Goal: Task Accomplishment & Management: Complete application form

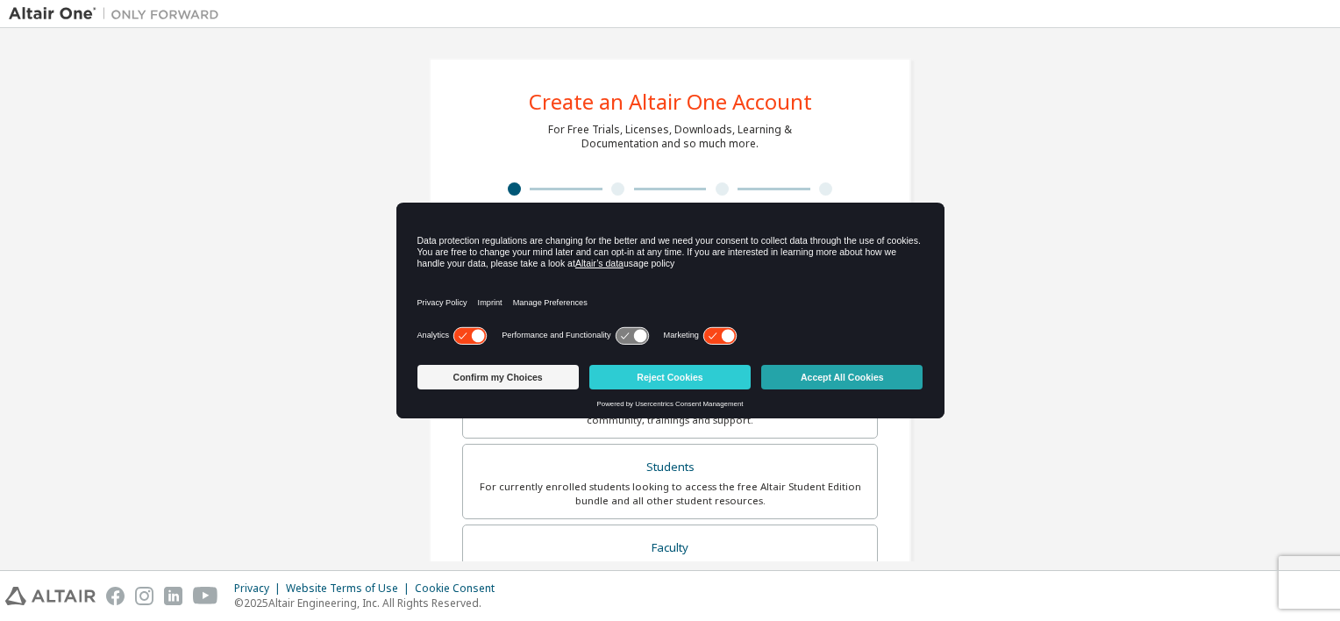
click at [848, 370] on button "Accept All Cookies" at bounding box center [841, 377] width 161 height 25
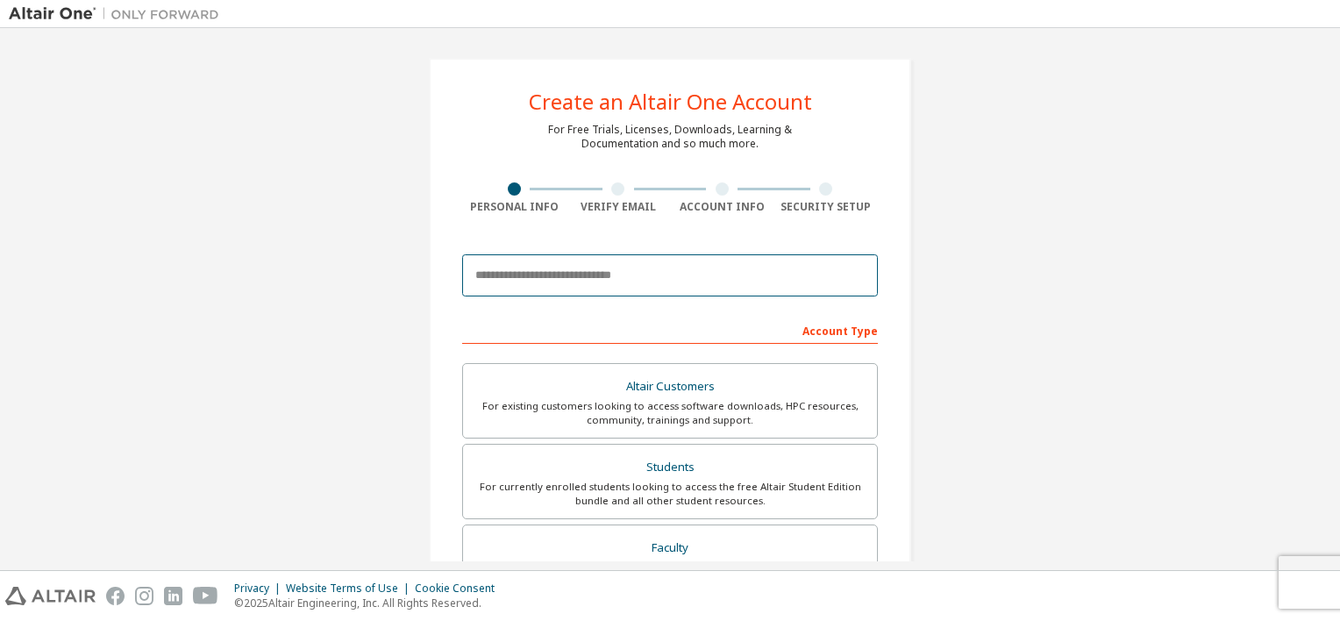
click at [692, 273] on input "email" at bounding box center [670, 275] width 416 height 42
type input "*"
type input "**********"
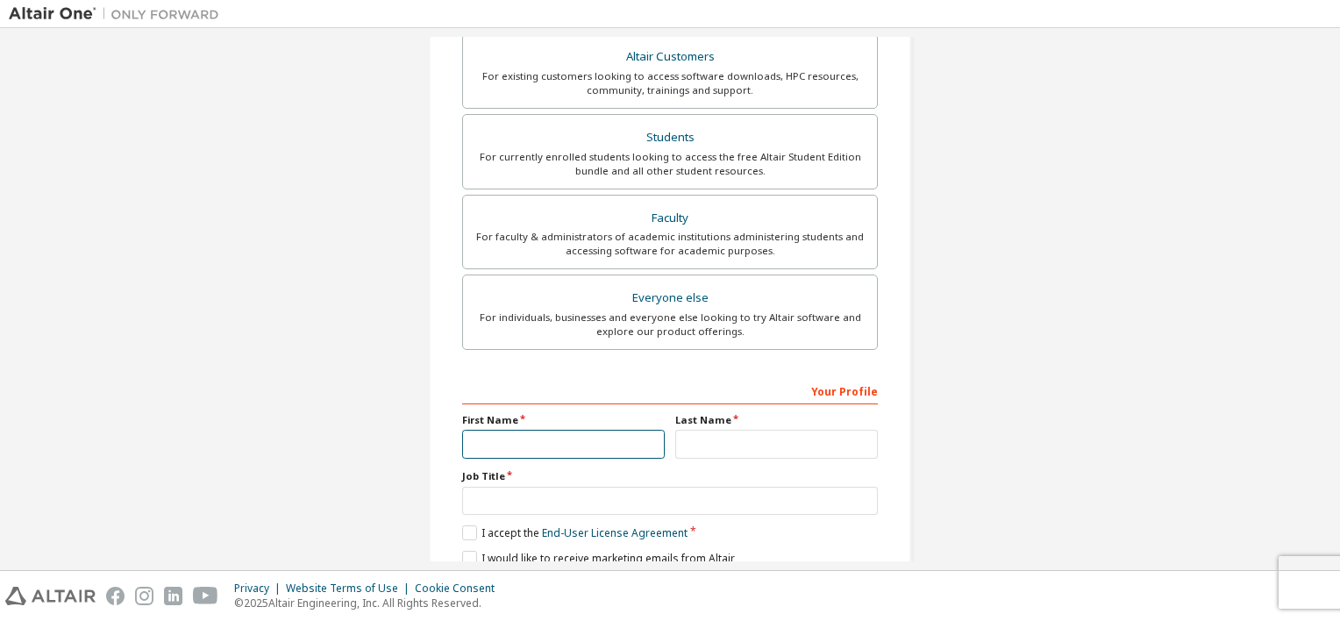
scroll to position [400, 0]
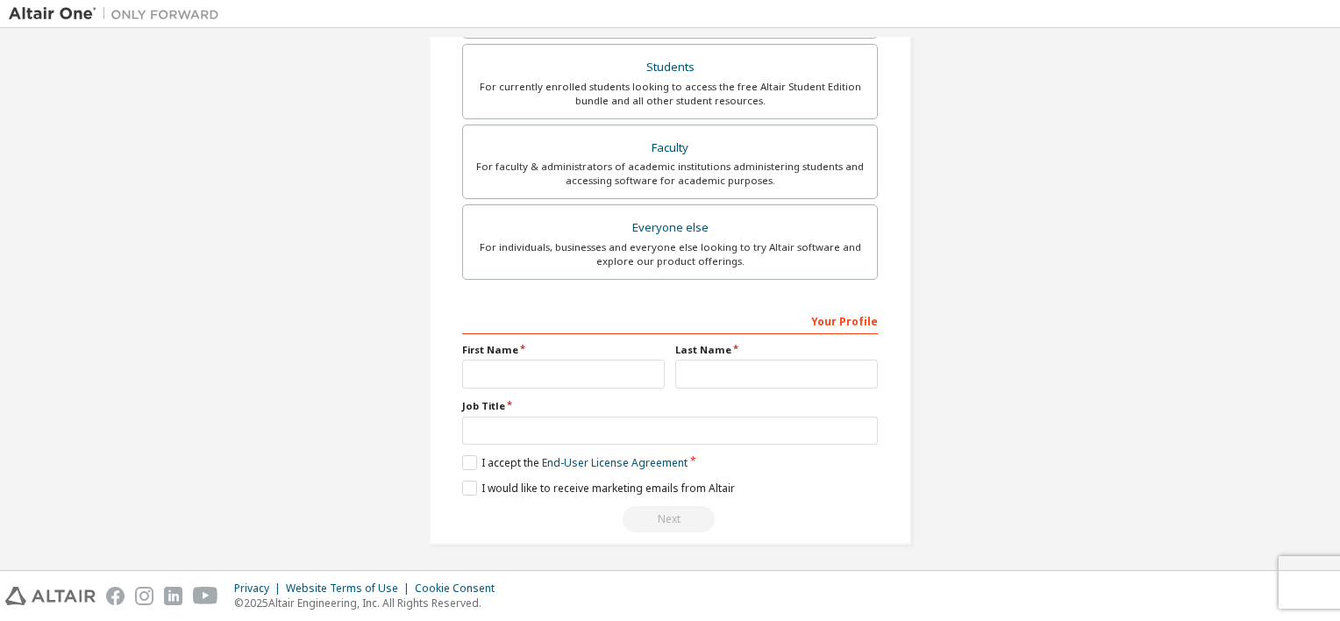
click at [686, 333] on div "Your Profile First Name Last Name Job Title Please provide State/Province to he…" at bounding box center [670, 419] width 416 height 227
click at [570, 374] on input "text" at bounding box center [563, 373] width 203 height 29
click at [516, 361] on input "***" at bounding box center [563, 373] width 203 height 29
type input "*"
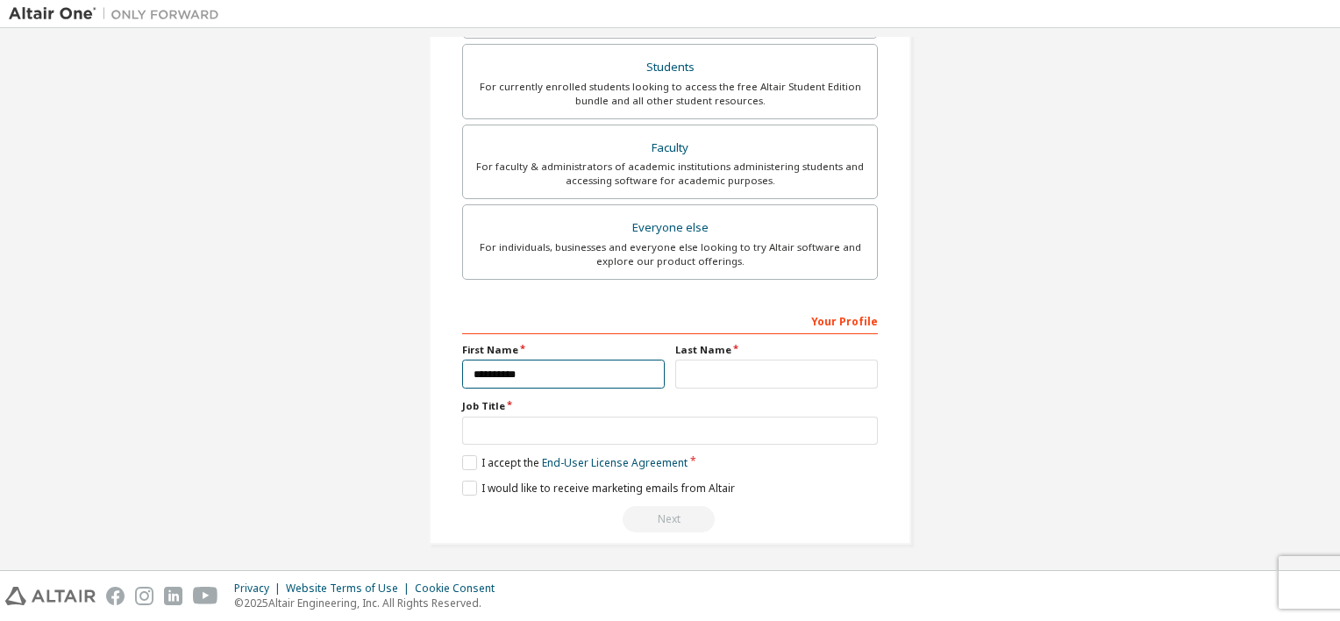
type input "**********"
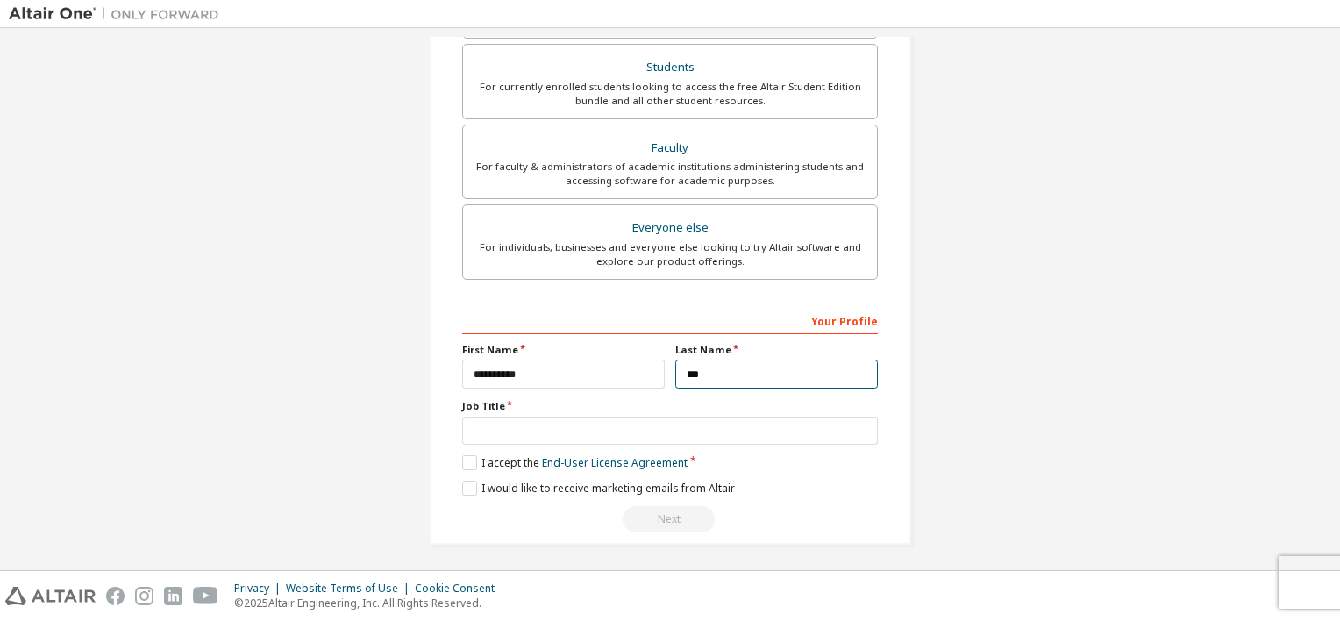
type input "***"
drag, startPoint x: 449, startPoint y: 402, endPoint x: 498, endPoint y: 403, distance: 49.1
click at [498, 403] on div "**********" at bounding box center [670, 101] width 482 height 886
copy label "Job Title"
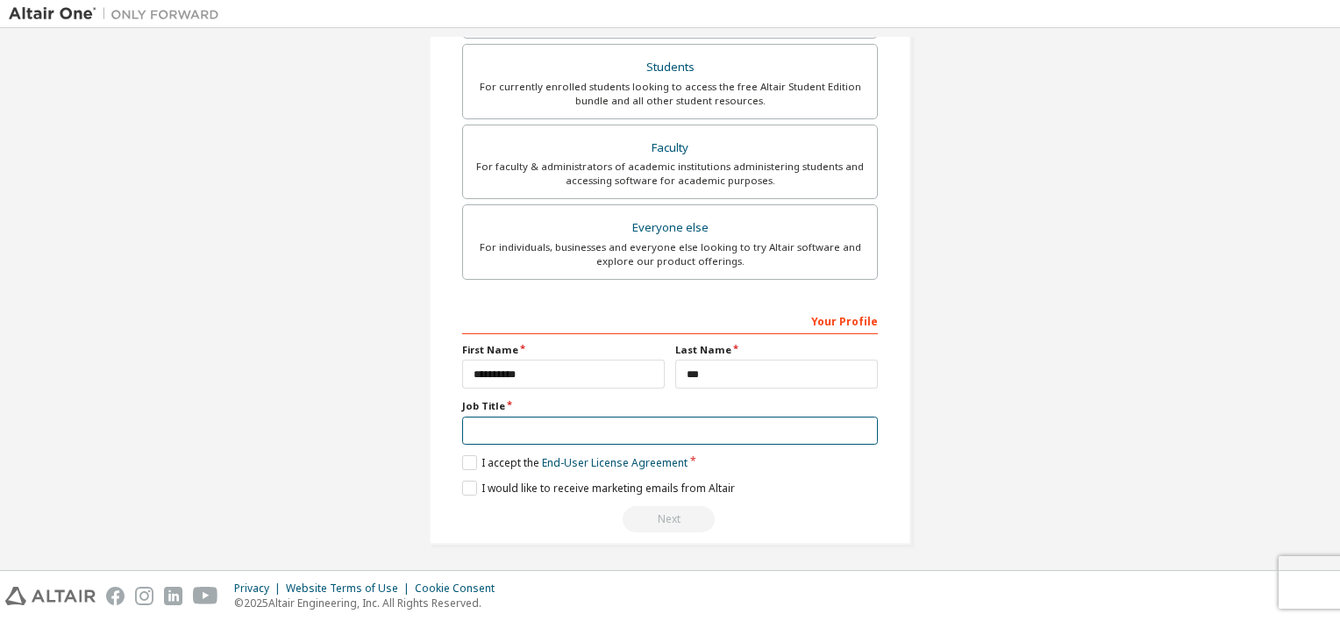
click at [616, 426] on input "text" at bounding box center [670, 430] width 416 height 29
type input "*"
type input "******"
click at [466, 455] on label "I accept the End-User License Agreement" at bounding box center [574, 462] width 225 height 15
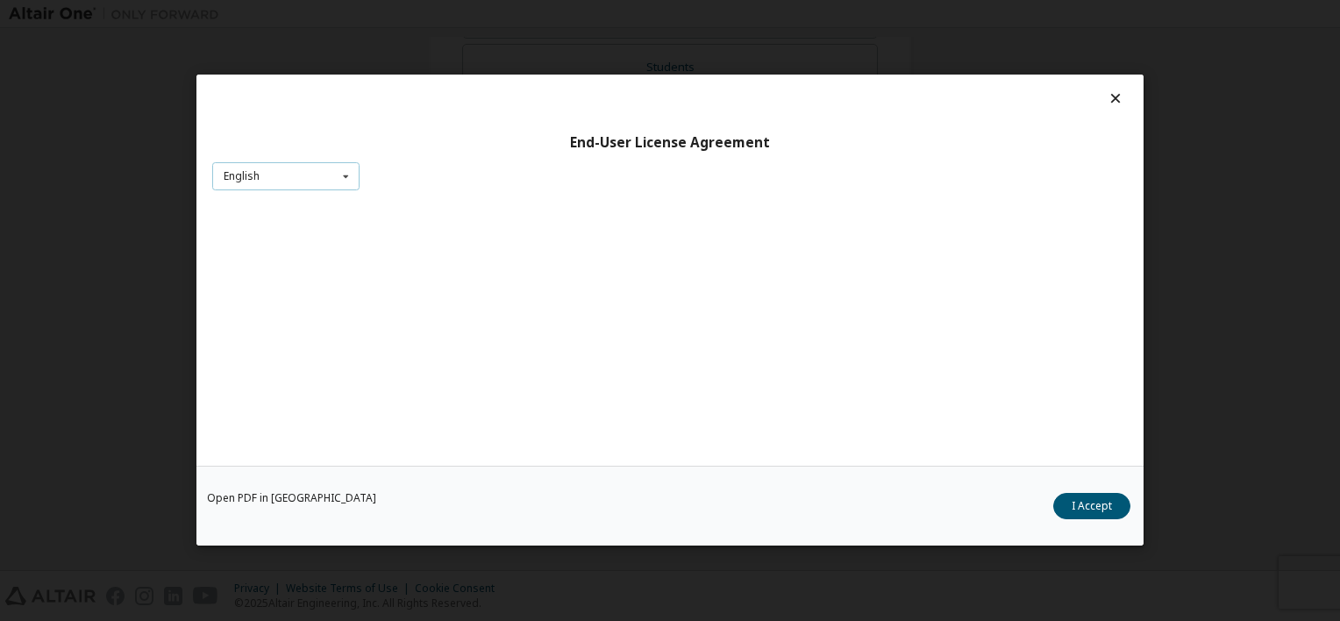
click at [320, 179] on div "English English Chinese French German Japanese Korean Portuguese" at bounding box center [285, 176] width 147 height 29
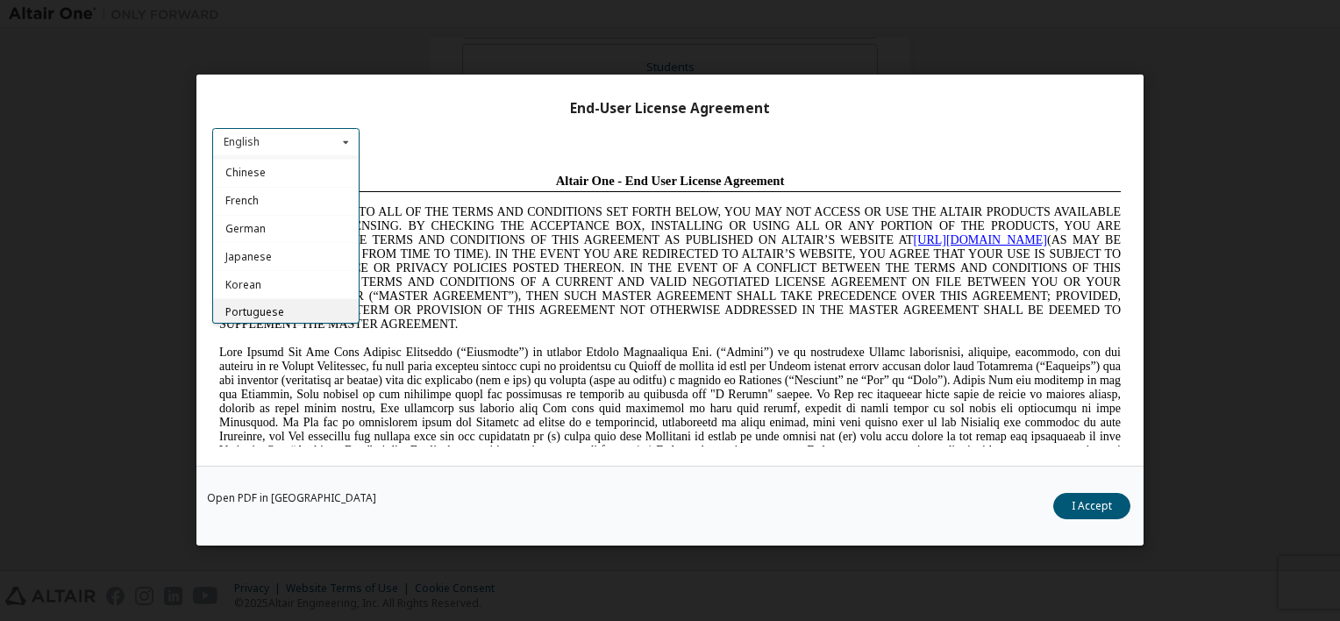
scroll to position [0, 0]
click at [266, 185] on div "Chinese" at bounding box center [286, 174] width 146 height 28
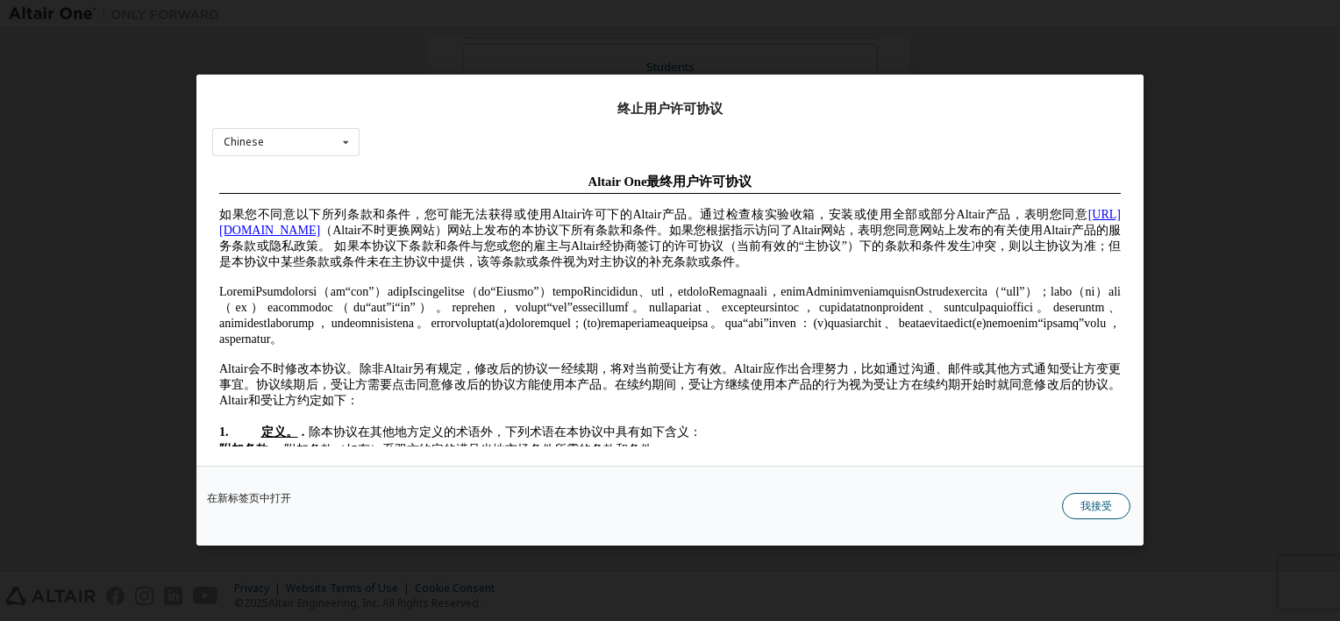
click at [1079, 508] on button "我接受" at bounding box center [1096, 507] width 68 height 26
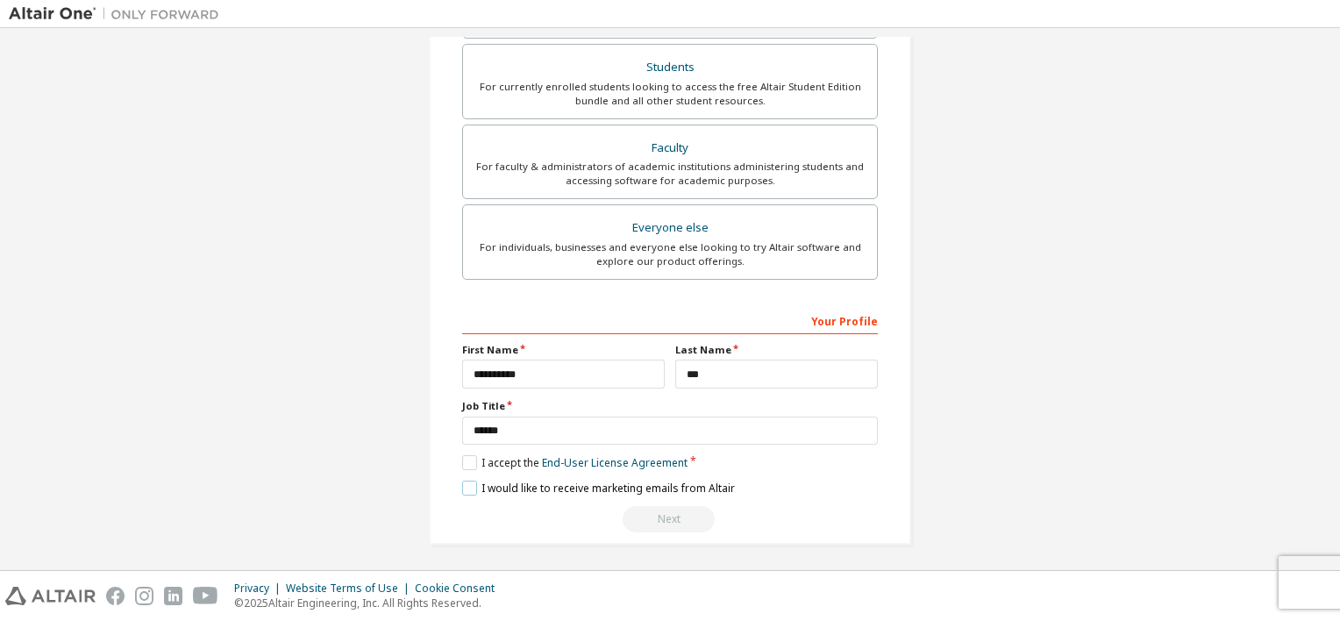
click at [472, 483] on label "I would like to receive marketing emails from Altair" at bounding box center [598, 487] width 273 height 15
click at [820, 325] on div "Your Profile" at bounding box center [670, 320] width 416 height 28
drag, startPoint x: 814, startPoint y: 318, endPoint x: 870, endPoint y: 333, distance: 58.1
click at [870, 333] on div "**********" at bounding box center [670, 419] width 416 height 227
drag, startPoint x: 870, startPoint y: 333, endPoint x: 874, endPoint y: 315, distance: 18.9
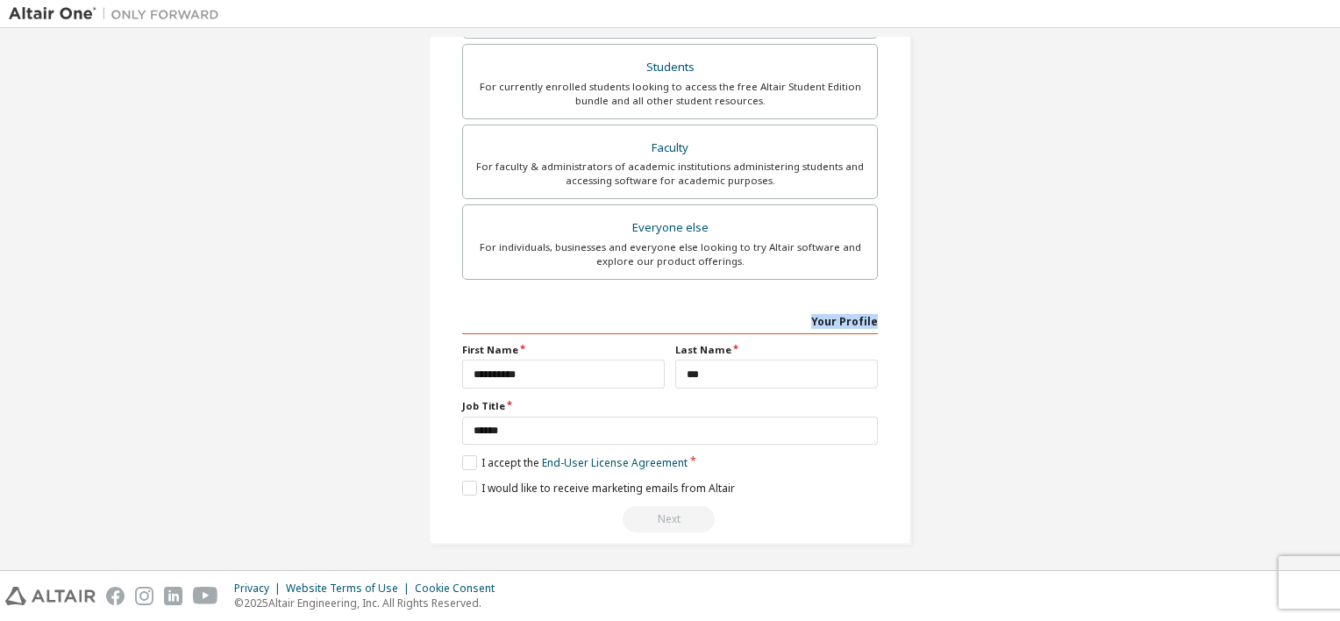
click at [874, 315] on div "**********" at bounding box center [670, 101] width 482 height 886
copy div "Your Profile"
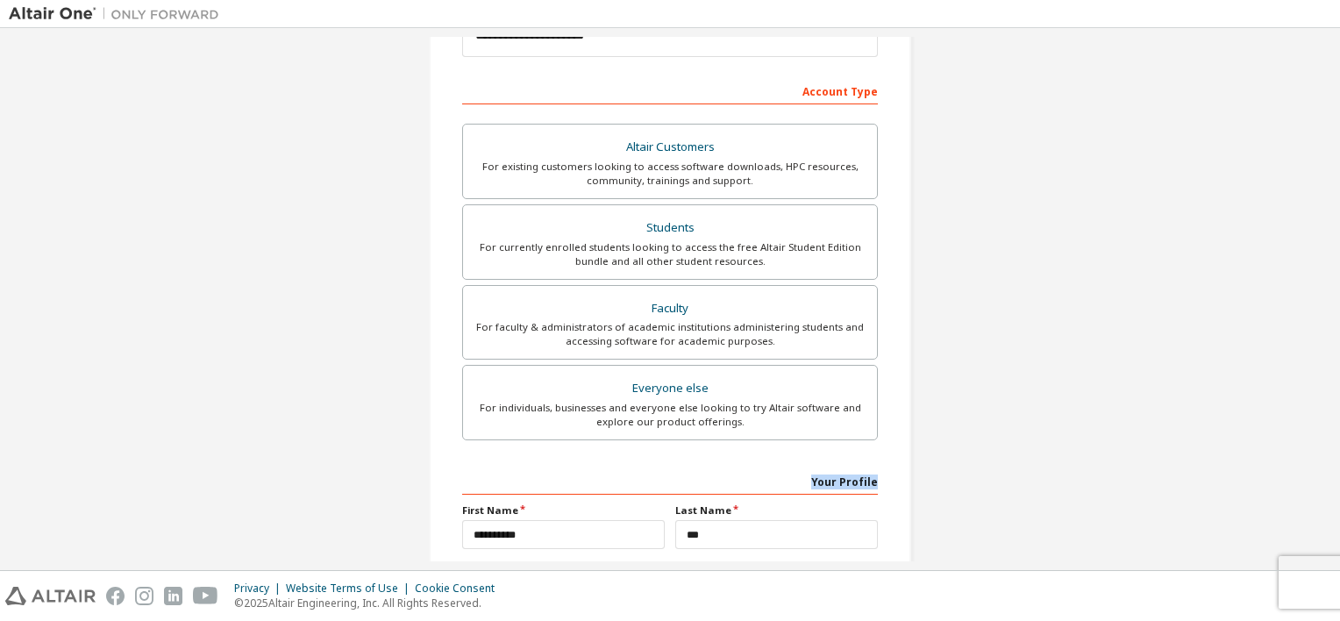
scroll to position [238, 0]
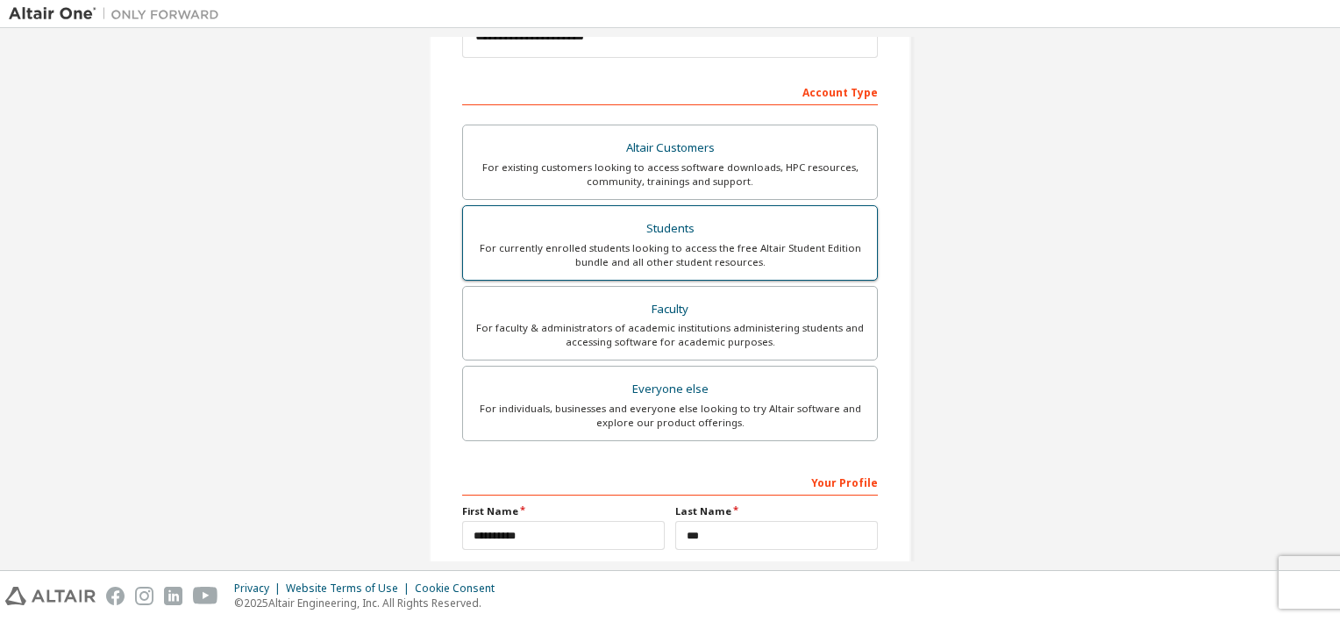
click at [687, 249] on div "For currently enrolled students looking to access the free Altair Student Editi…" at bounding box center [669, 255] width 393 height 28
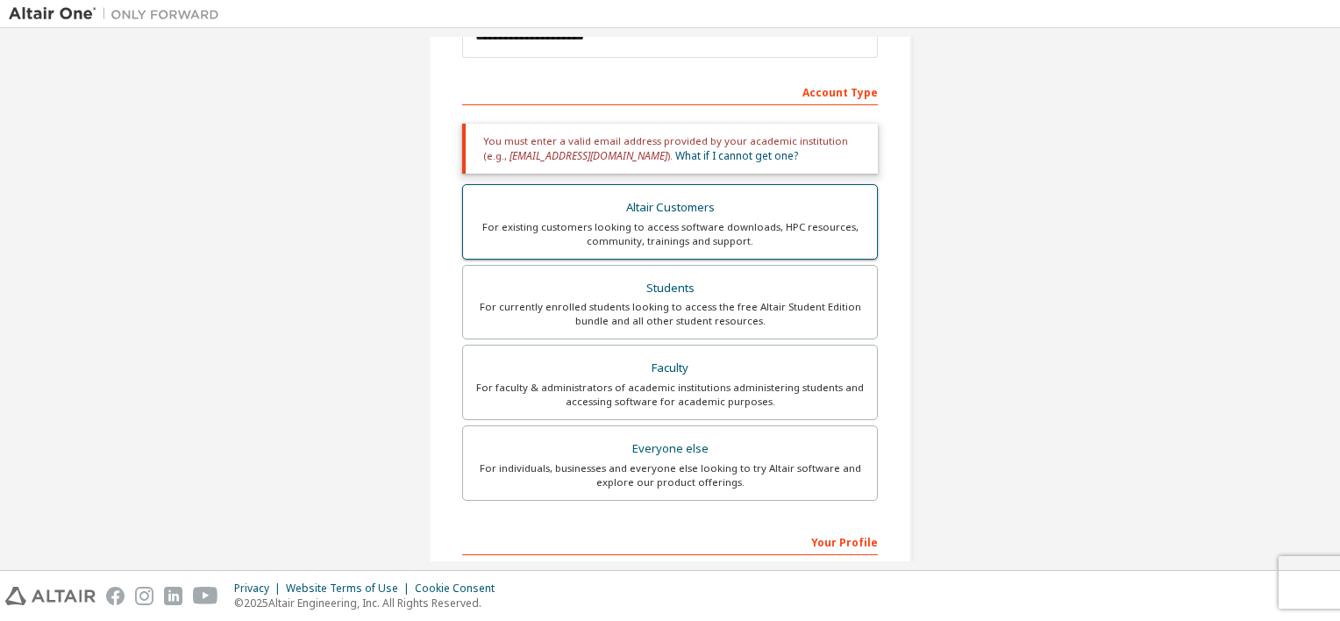
click at [668, 225] on div "For existing customers looking to access software downloads, HPC resources, com…" at bounding box center [669, 234] width 393 height 28
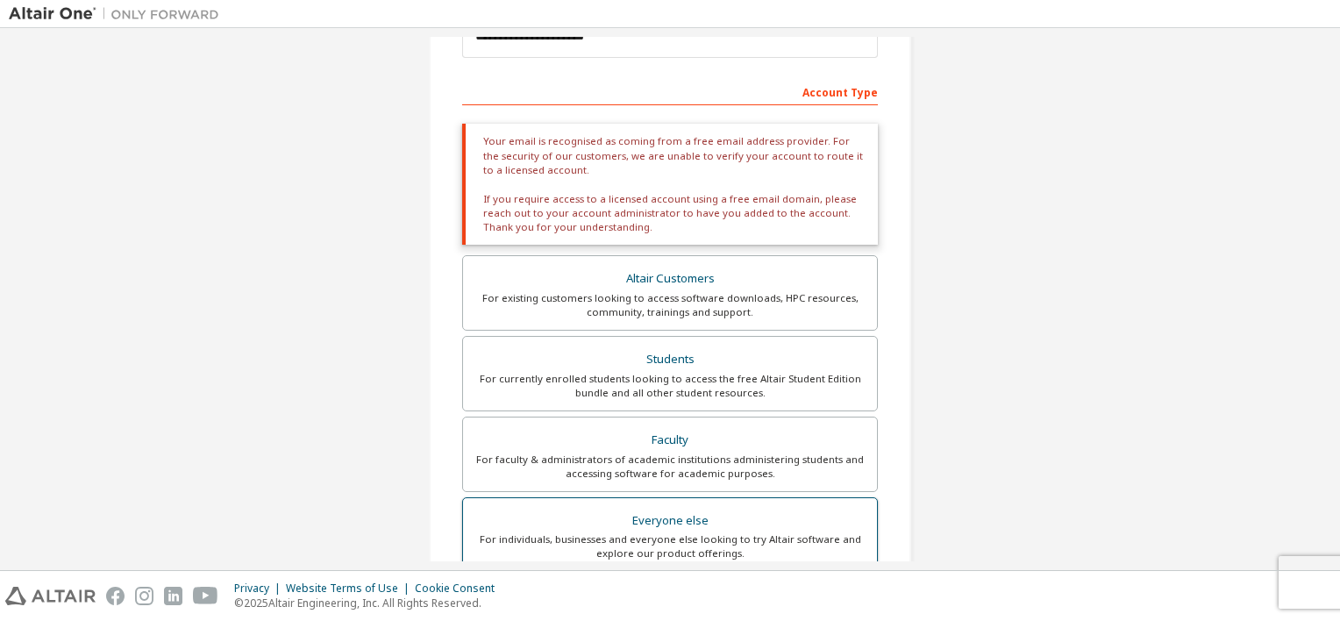
click at [650, 526] on div "Everyone else" at bounding box center [669, 521] width 393 height 25
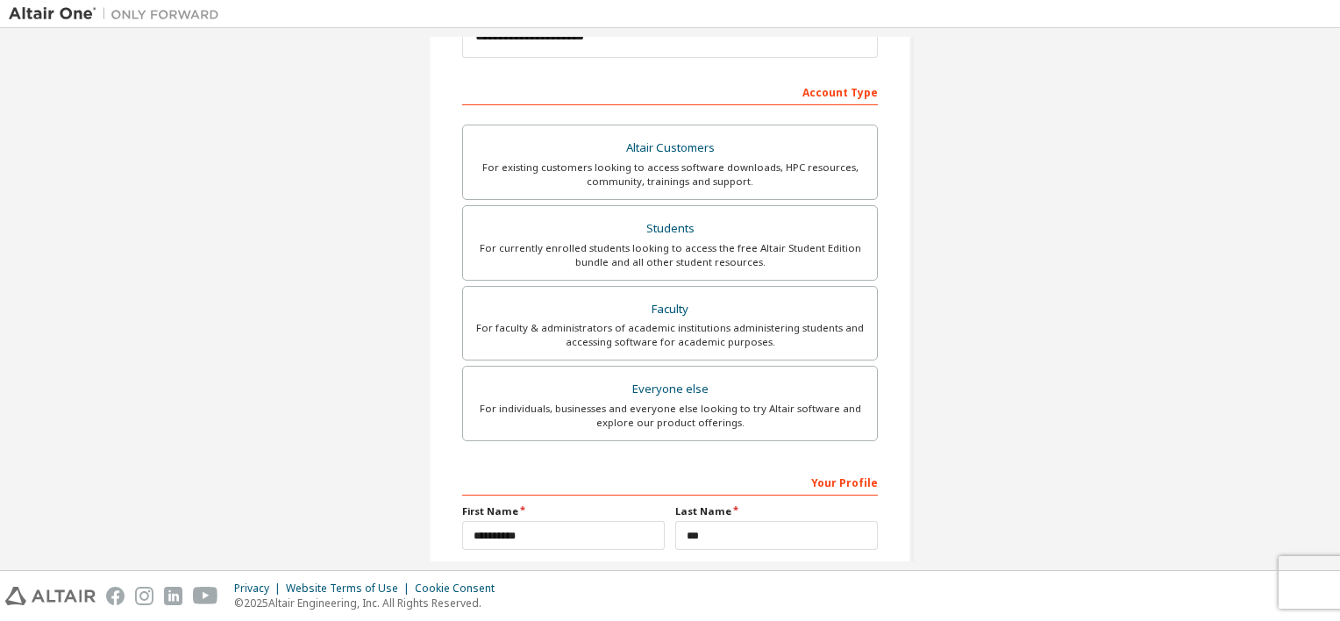
scroll to position [400, 0]
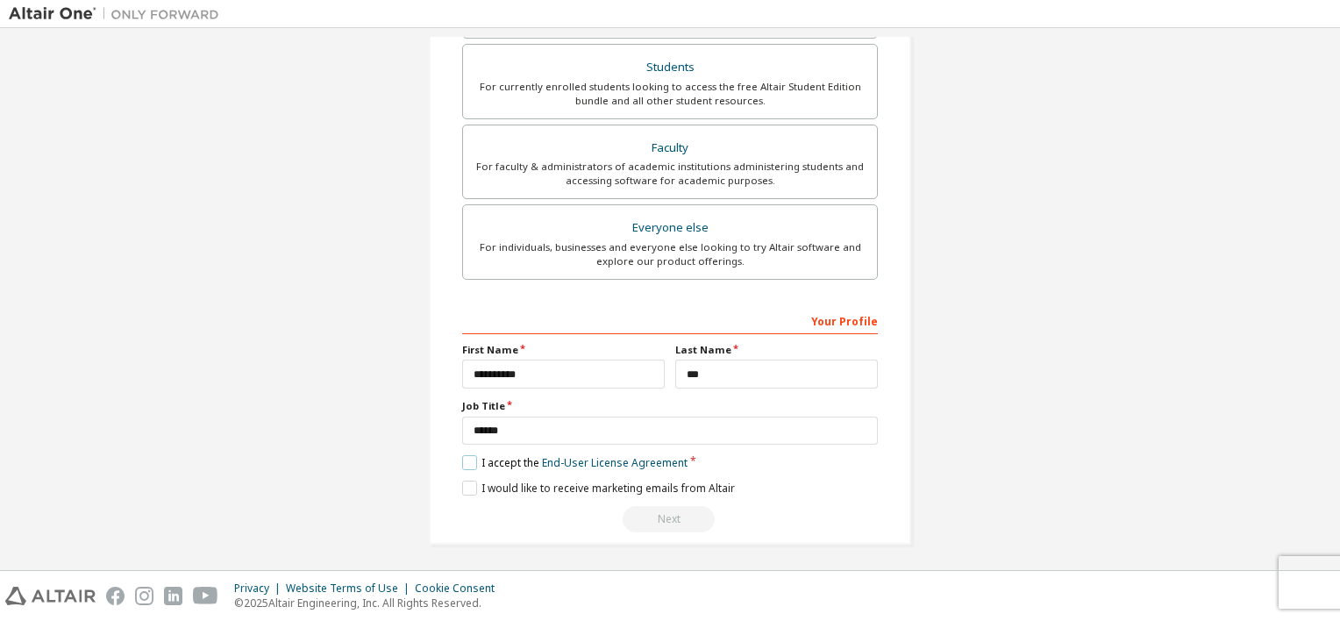
click at [465, 455] on label "I accept the End-User License Agreement" at bounding box center [574, 462] width 225 height 15
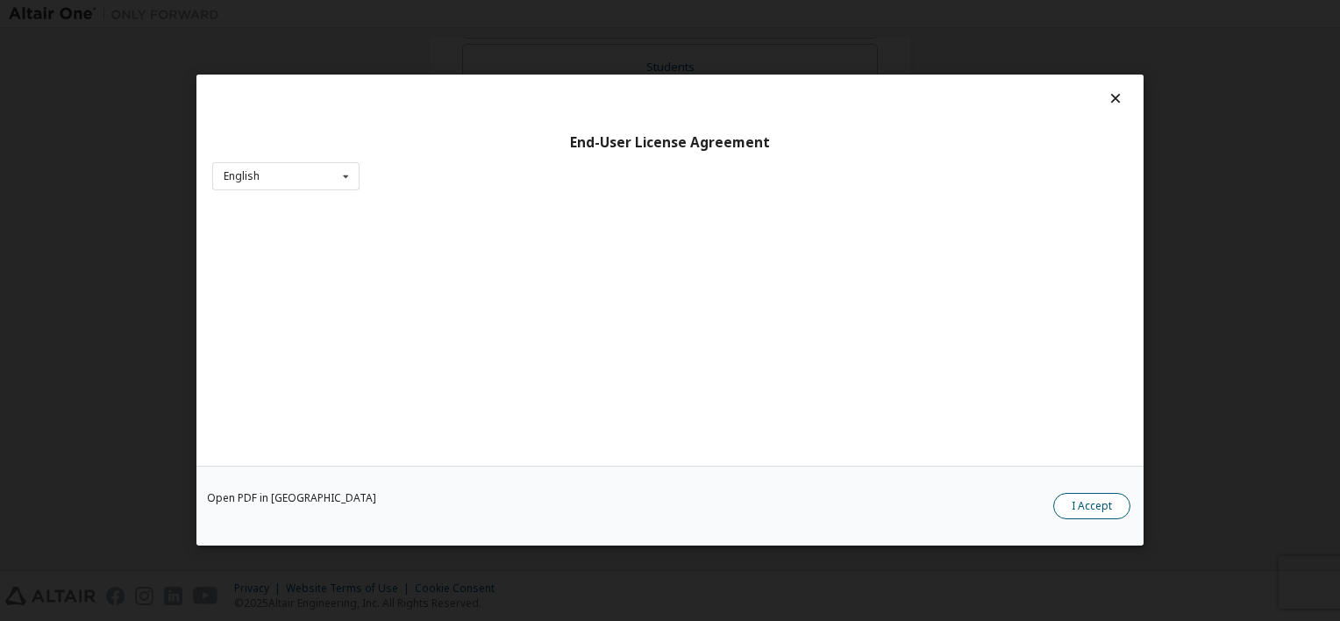
click at [1084, 519] on button "I Accept" at bounding box center [1091, 507] width 77 height 26
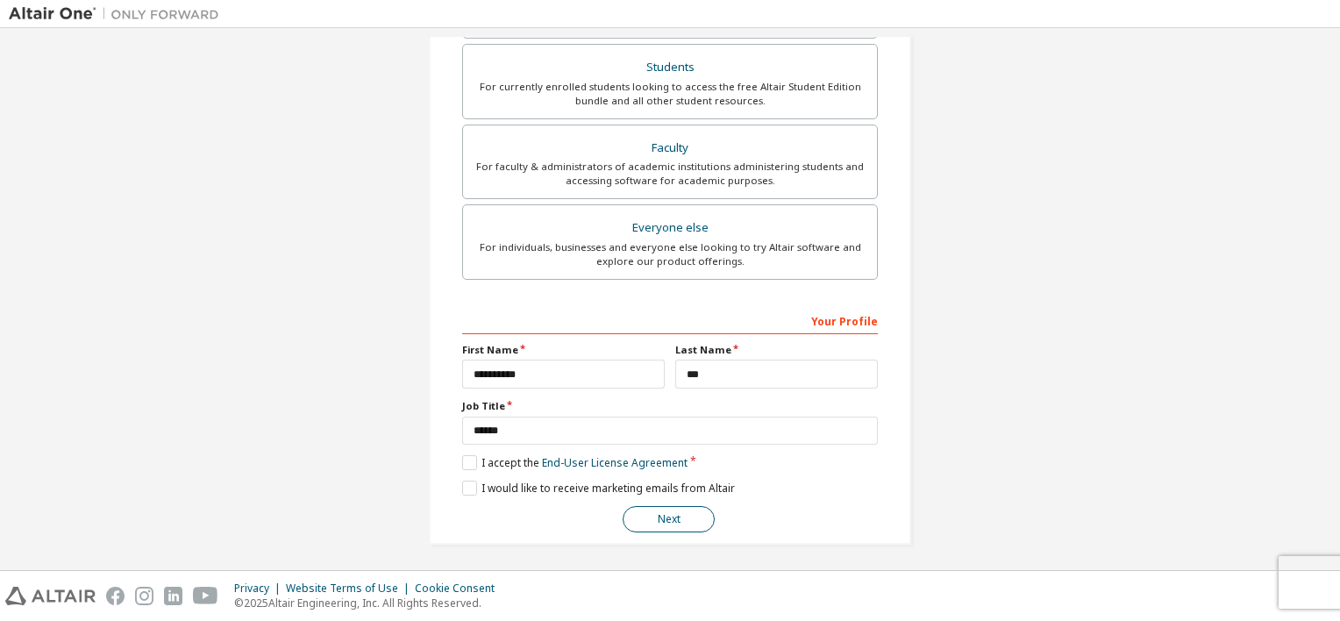
click at [699, 512] on button "Next" at bounding box center [668, 519] width 92 height 26
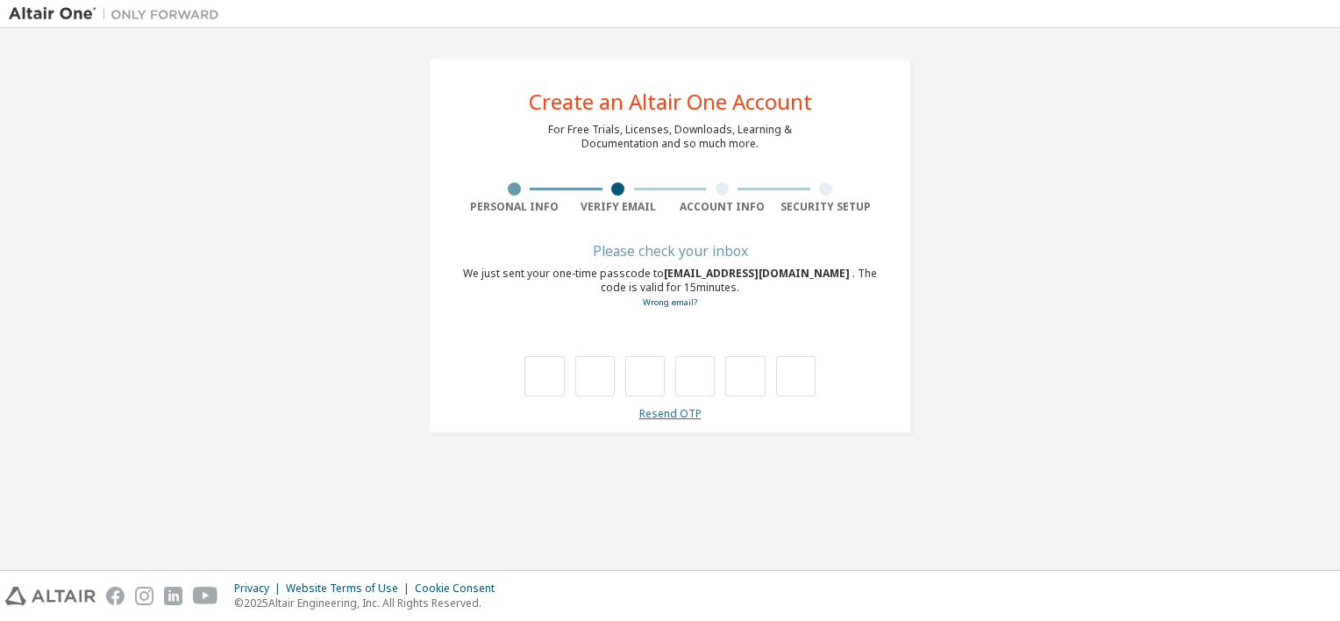
click at [664, 414] on link "Resend OTP" at bounding box center [670, 413] width 62 height 15
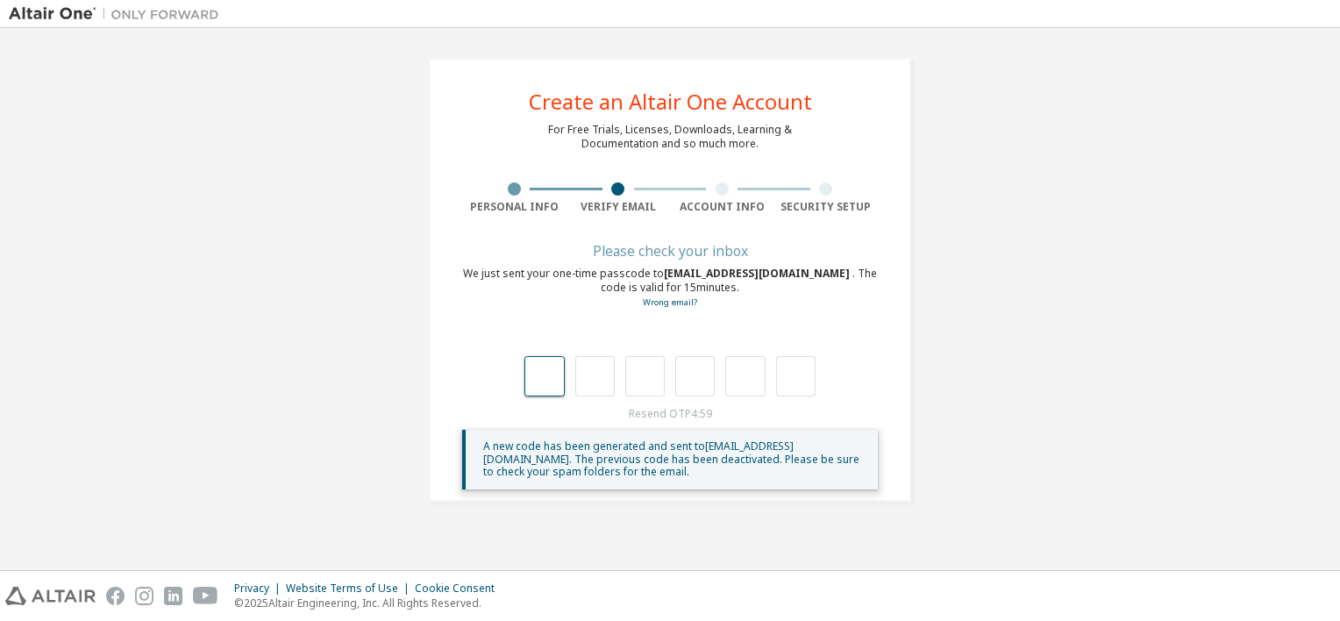
click at [544, 380] on input "text" at bounding box center [543, 376] width 39 height 40
type input "*"
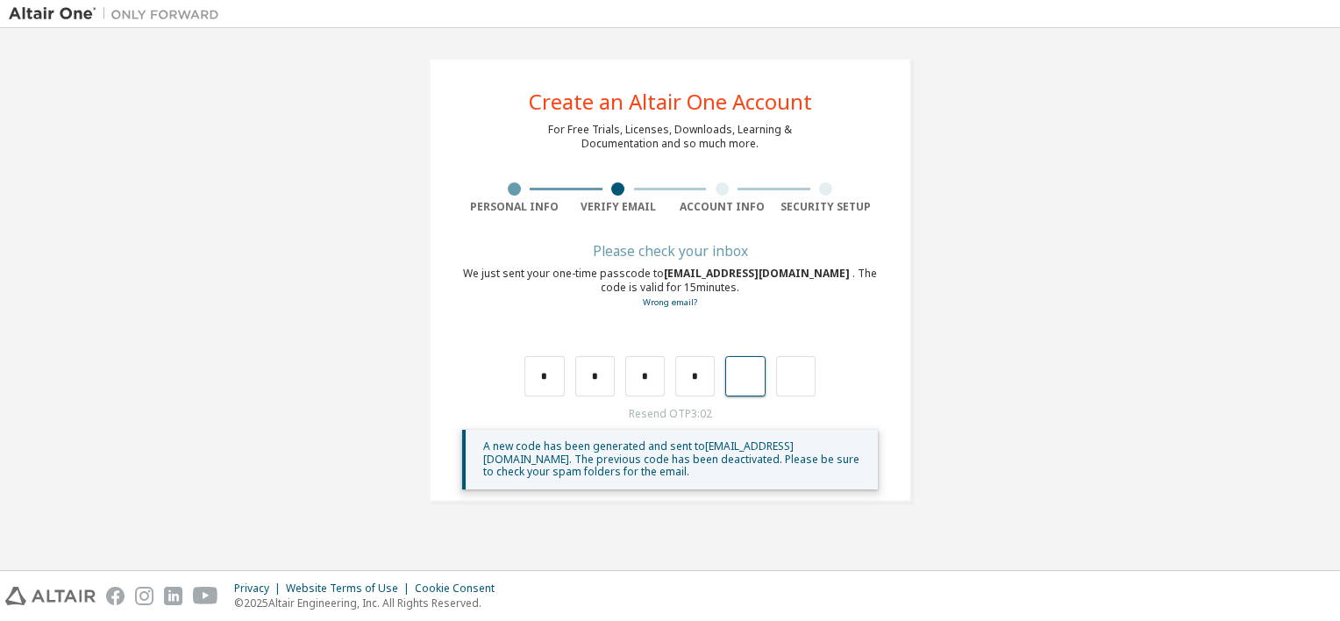
type input "*"
click at [541, 382] on input "text" at bounding box center [543, 376] width 39 height 40
type input "*"
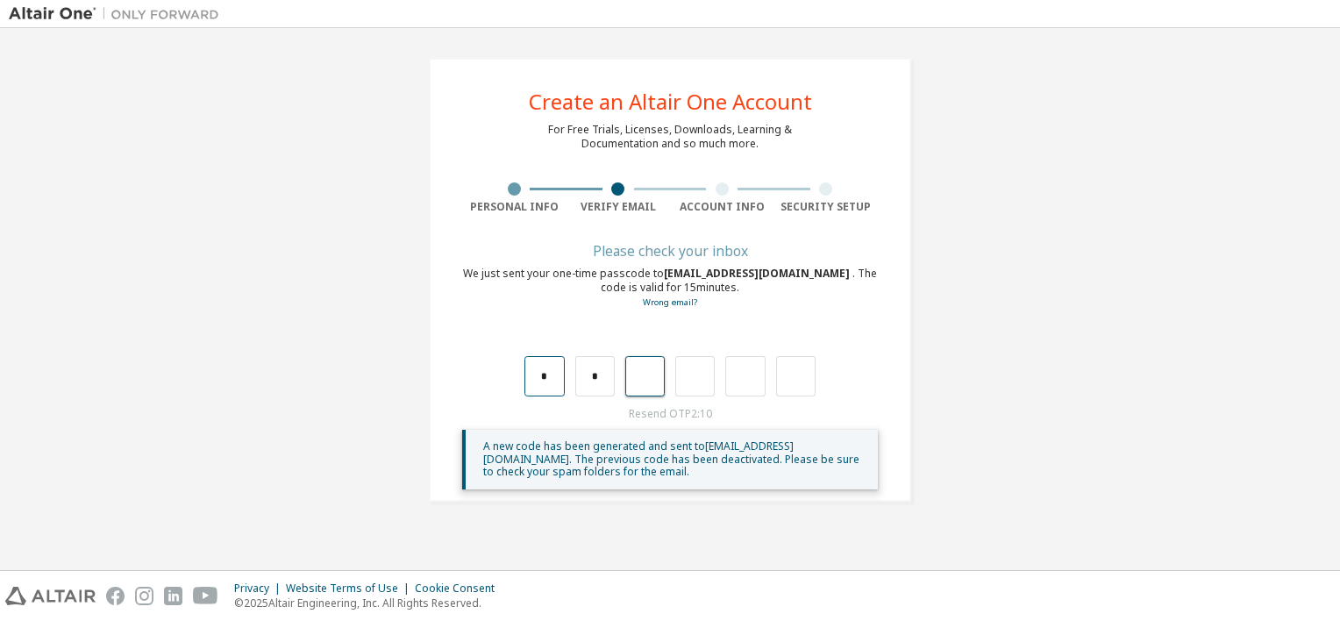
type input "*"
click at [554, 376] on input "text" at bounding box center [543, 376] width 39 height 40
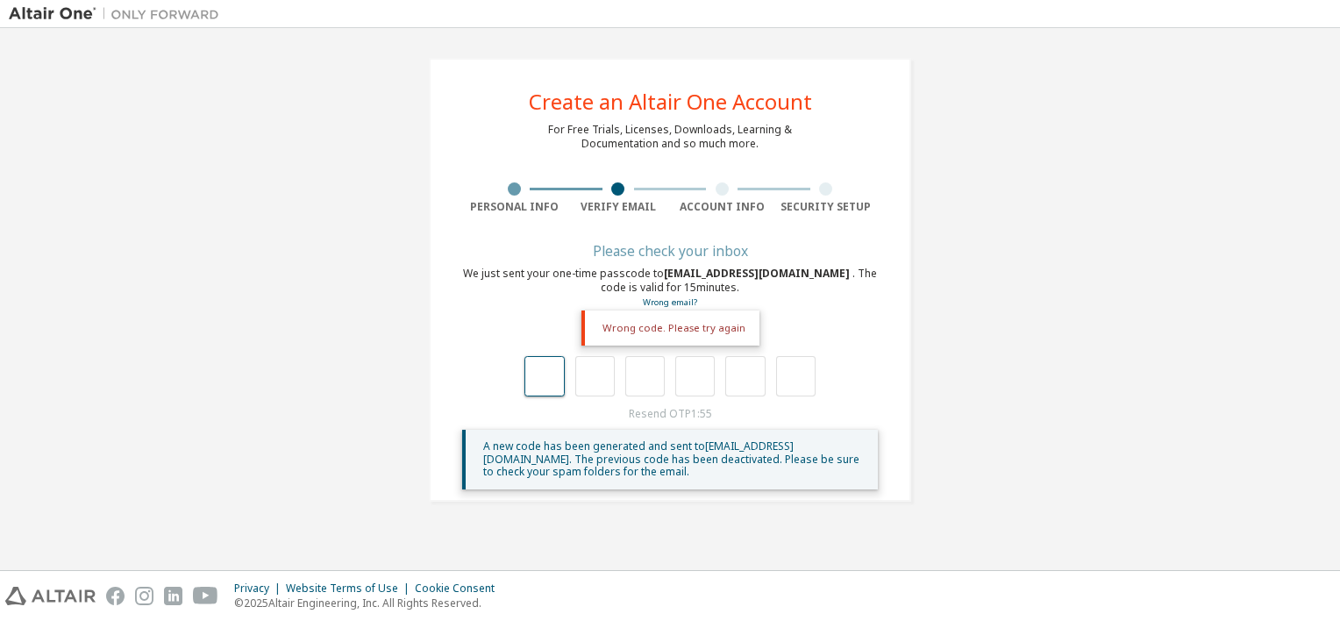
type input "*"
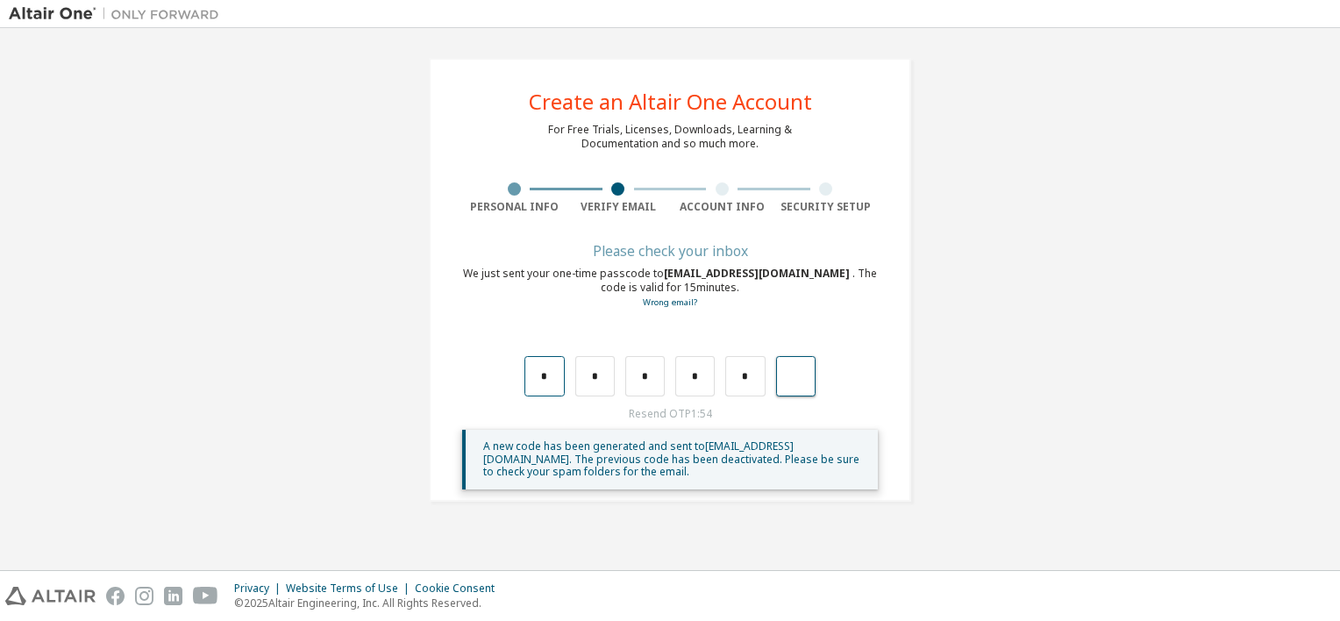
type input "*"
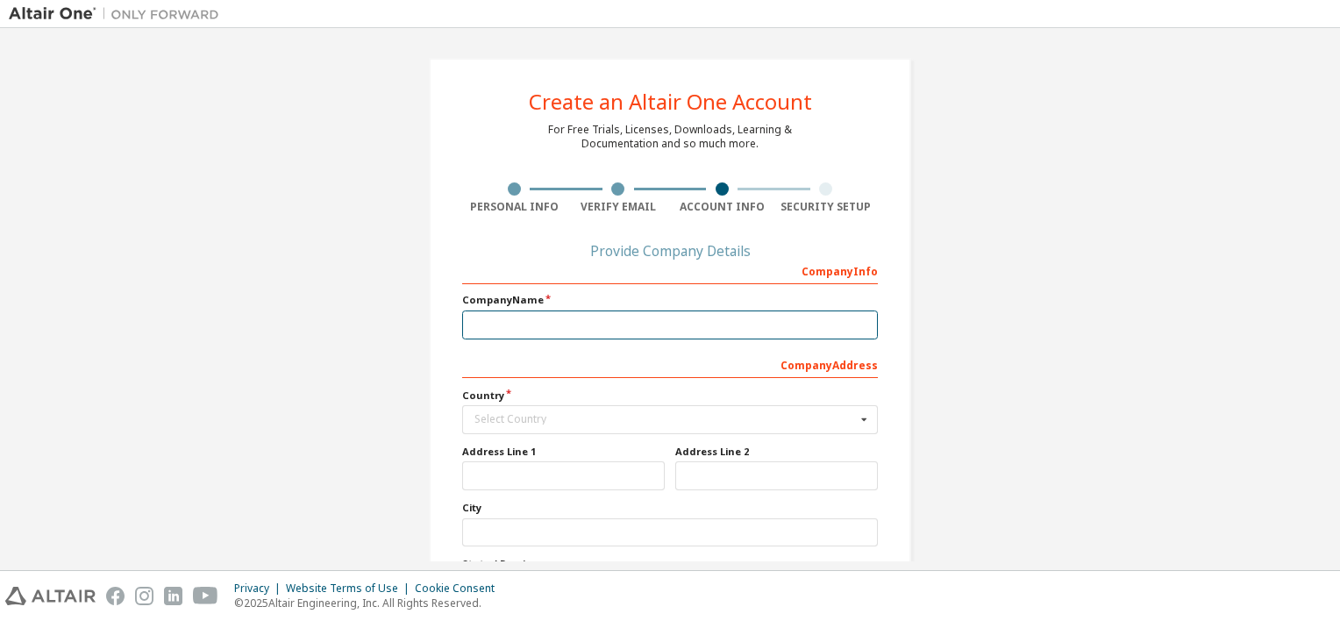
click at [569, 326] on input "text" at bounding box center [670, 324] width 416 height 29
click at [614, 410] on input "text" at bounding box center [671, 419] width 414 height 27
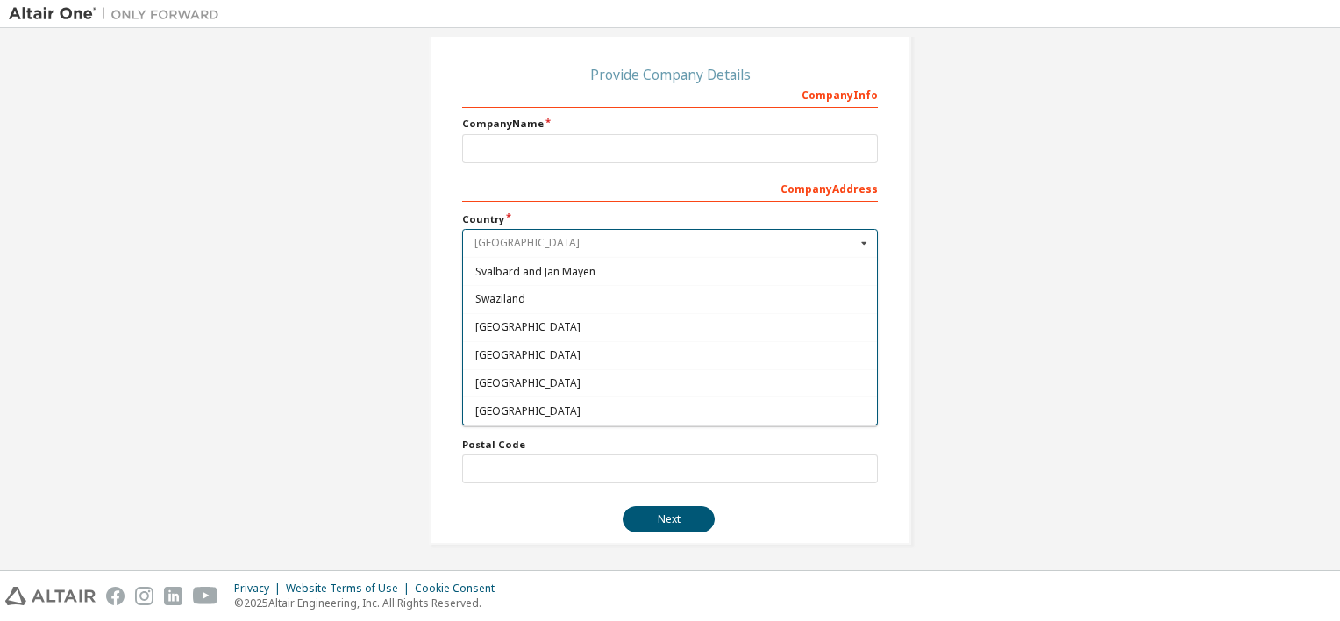
scroll to position [5707, 0]
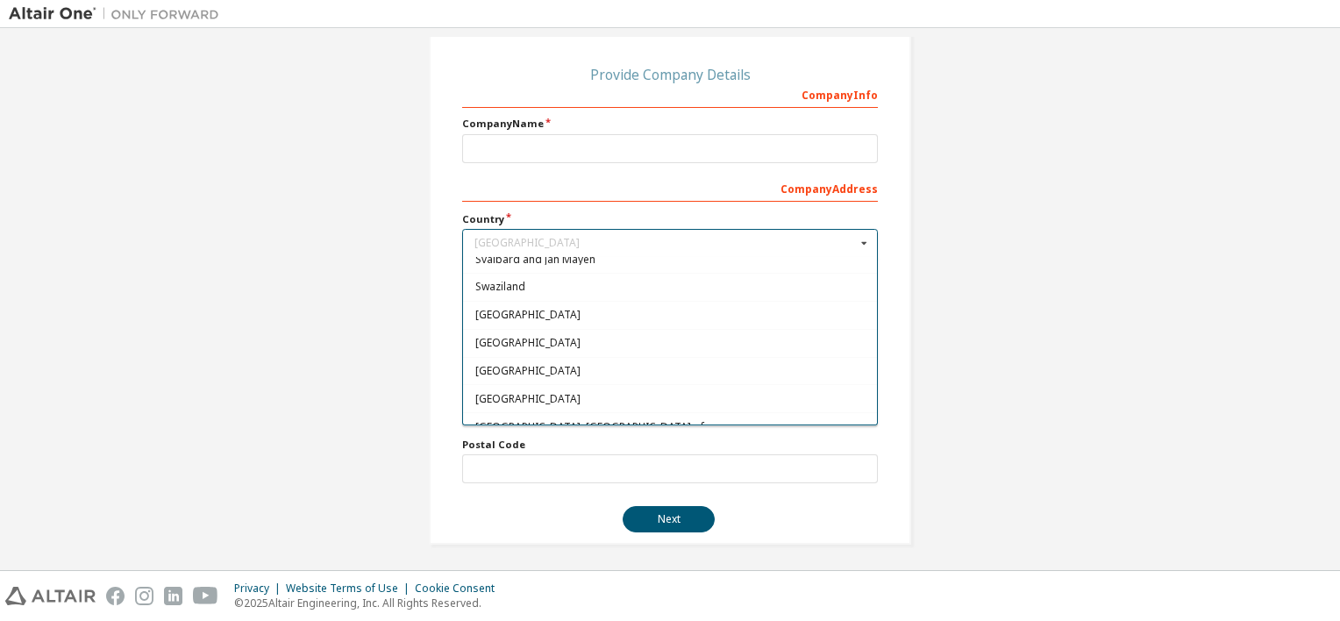
click at [726, 356] on div "Taiwan" at bounding box center [670, 370] width 414 height 28
type input "***"
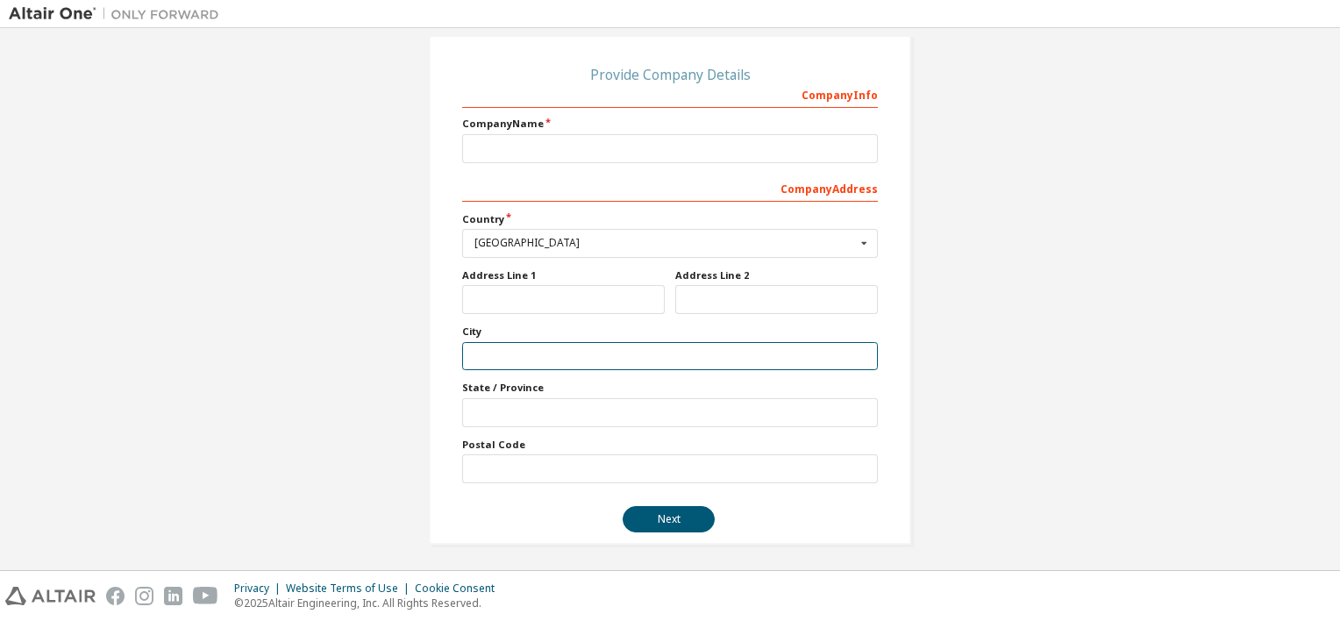
click at [560, 361] on input "text" at bounding box center [670, 356] width 416 height 29
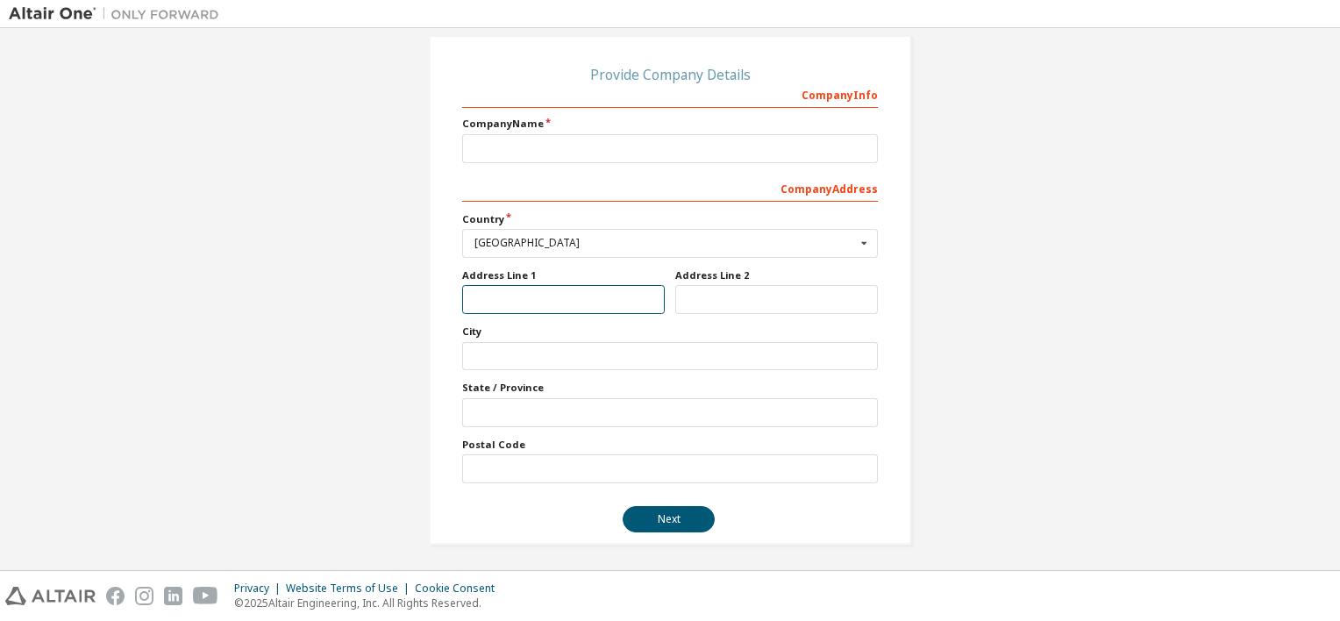
click at [606, 304] on input "text" at bounding box center [563, 299] width 203 height 29
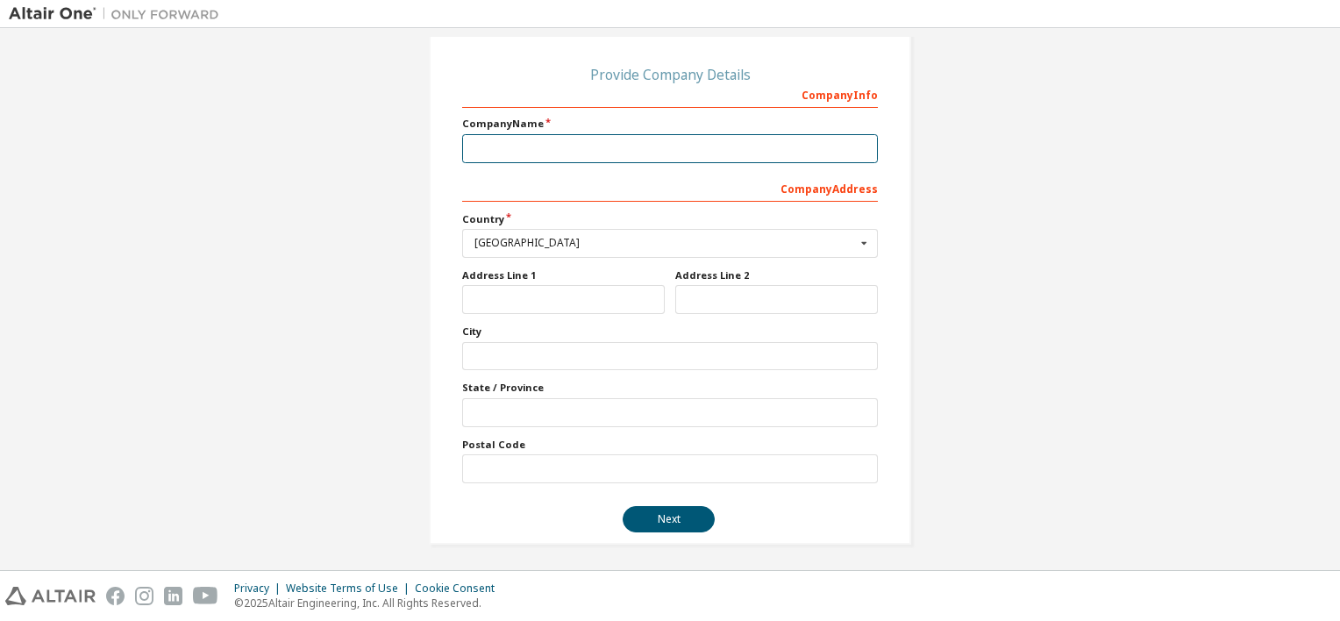
click at [555, 142] on input "text" at bounding box center [670, 148] width 416 height 29
type input "**"
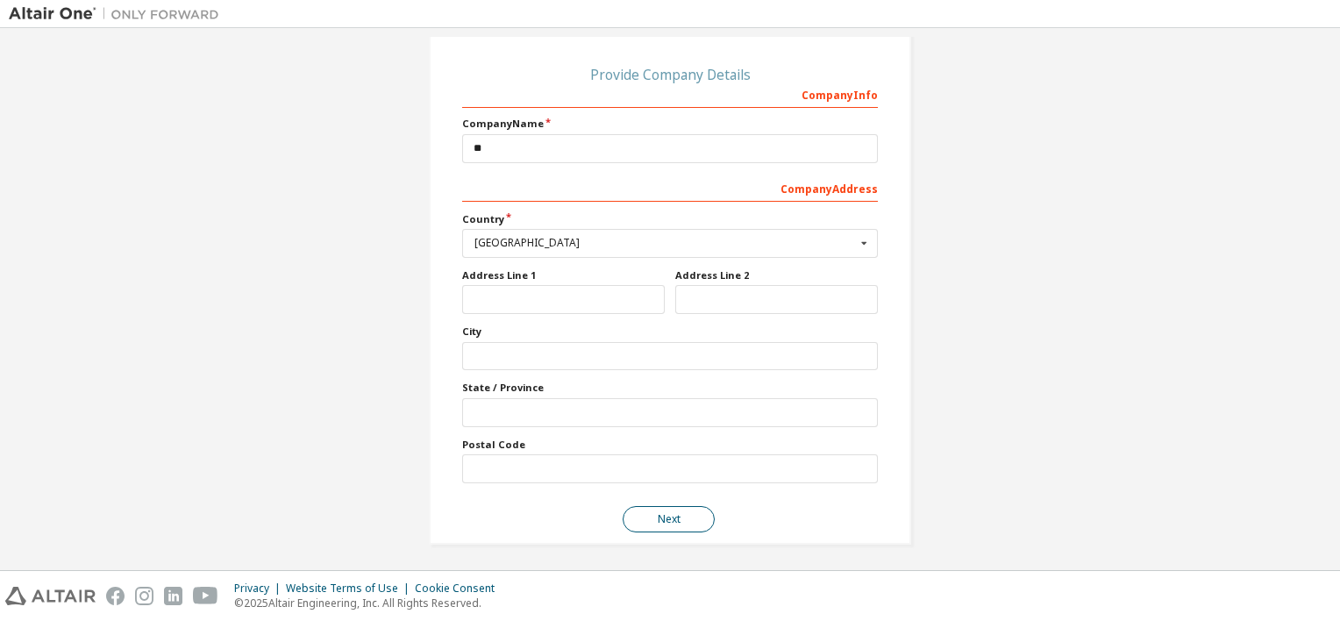
click at [659, 523] on button "Next" at bounding box center [668, 519] width 92 height 26
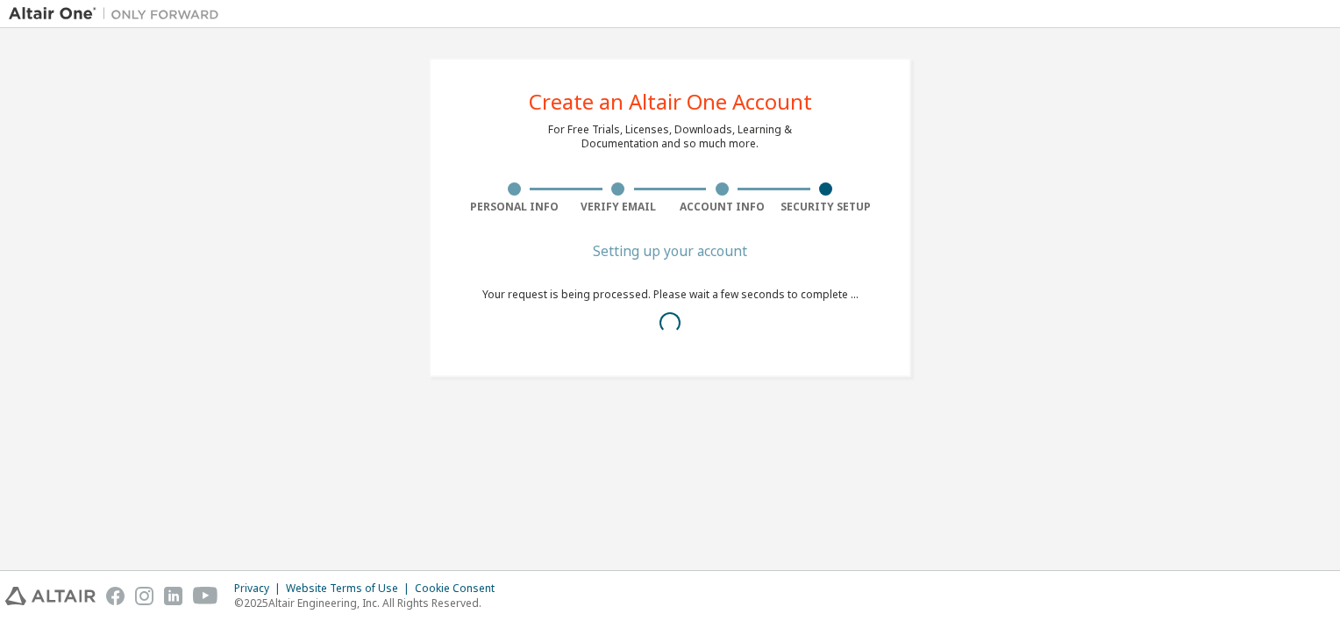
scroll to position [0, 0]
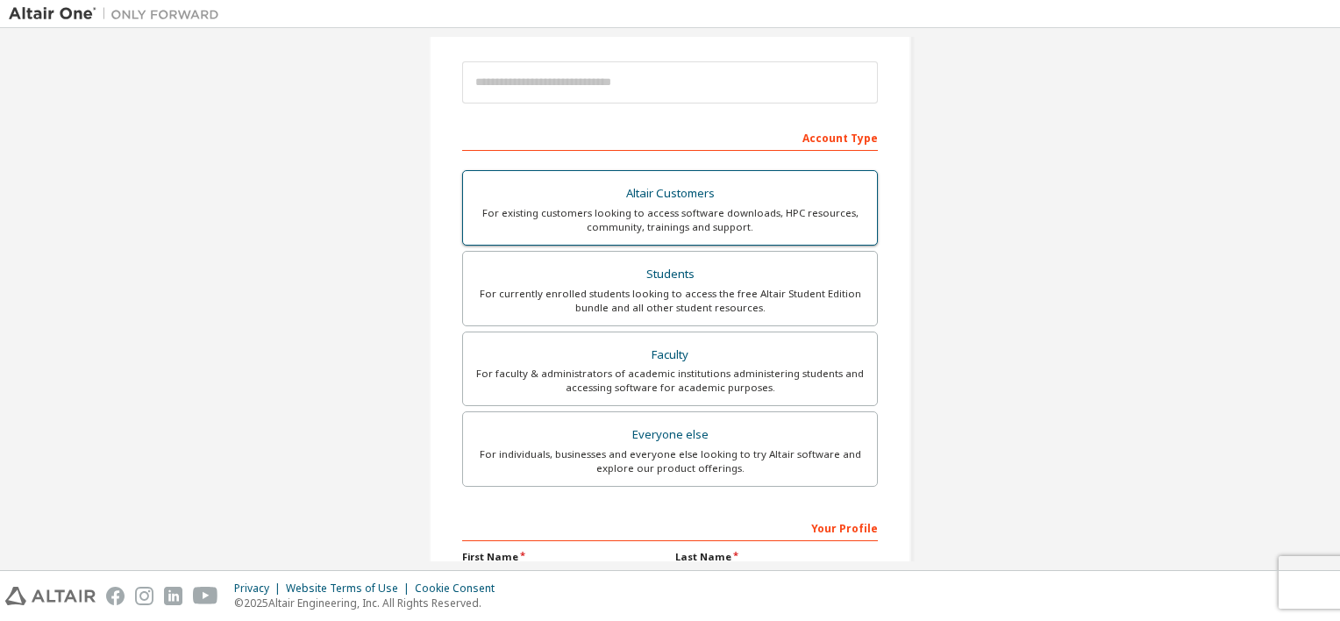
scroll to position [196, 0]
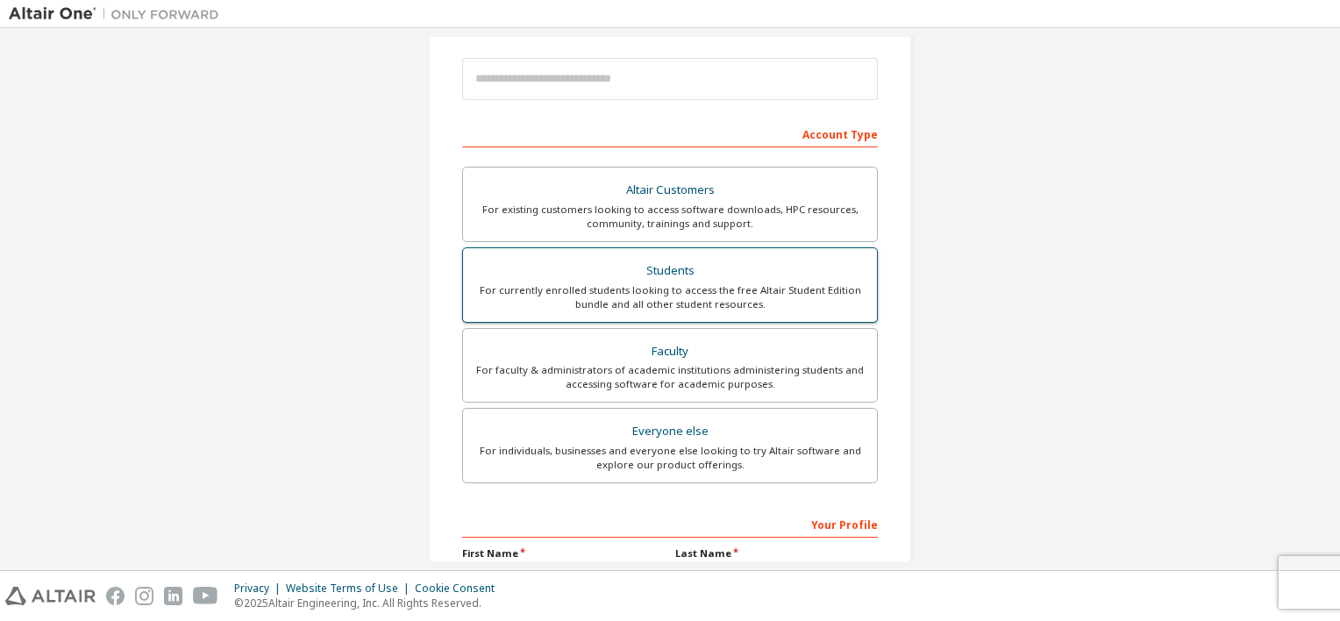
click at [684, 305] on div "For currently enrolled students looking to access the free Altair Student Editi…" at bounding box center [669, 297] width 393 height 28
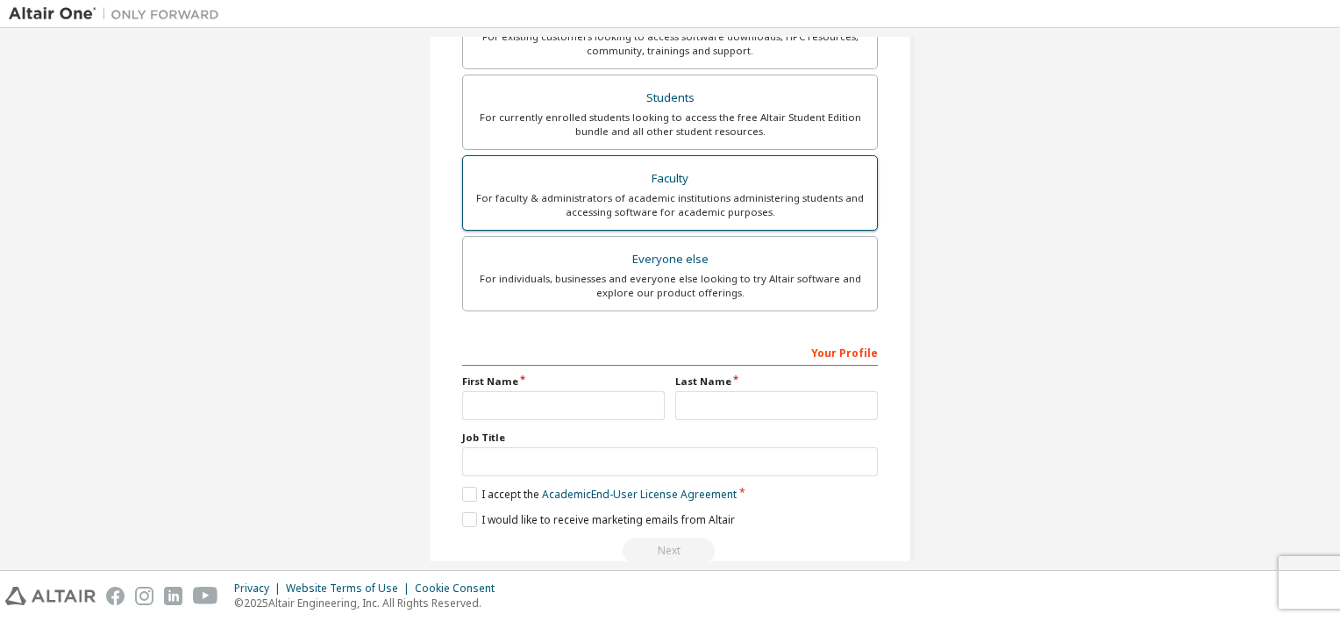
scroll to position [445, 0]
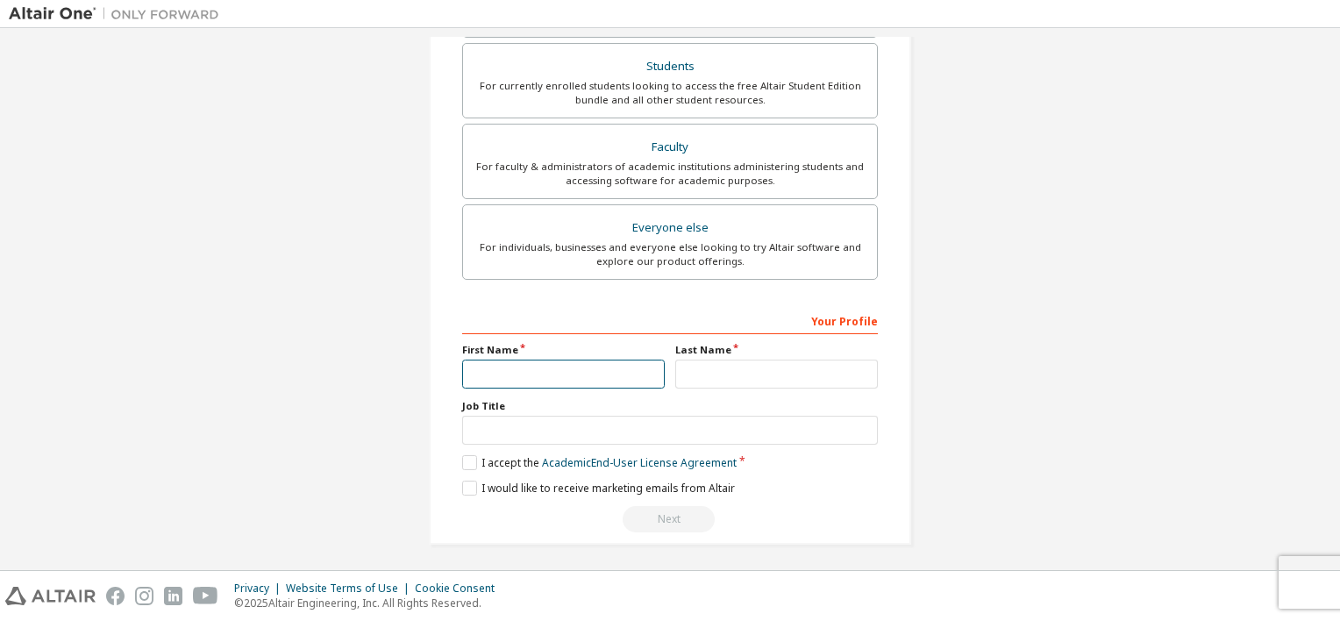
click at [572, 372] on input "text" at bounding box center [563, 373] width 203 height 29
type input "***"
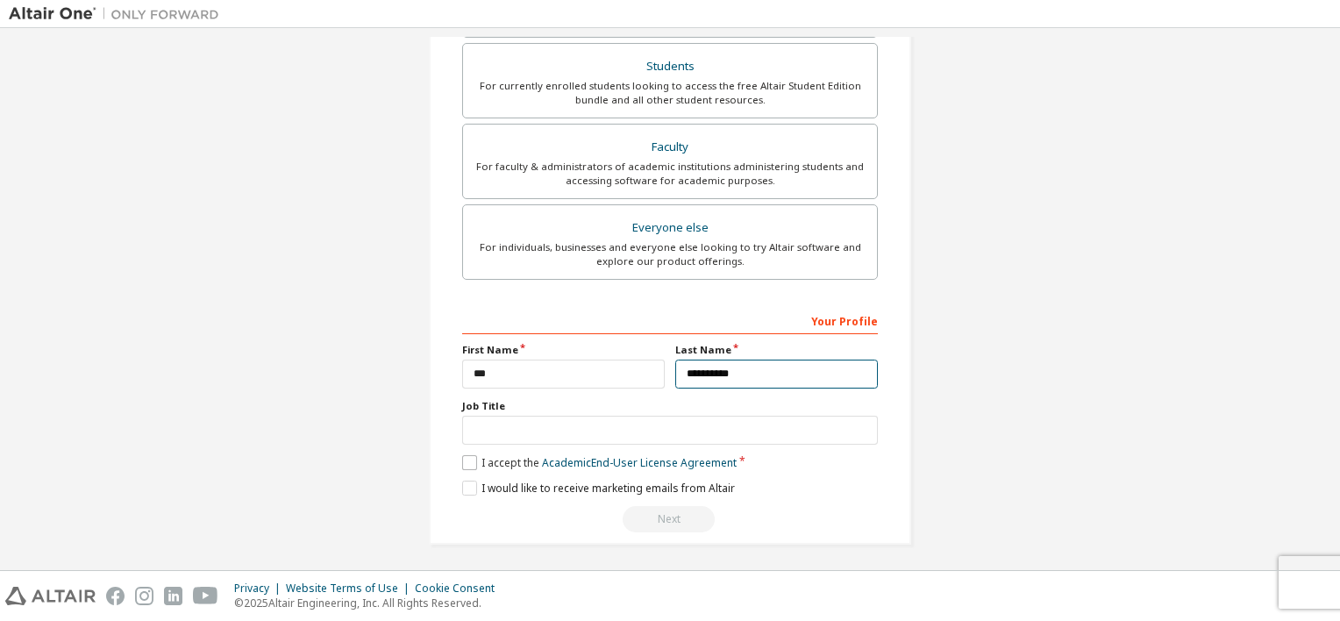
type input "**********"
click at [467, 462] on label "I accept the Academic End-User License Agreement" at bounding box center [599, 462] width 274 height 15
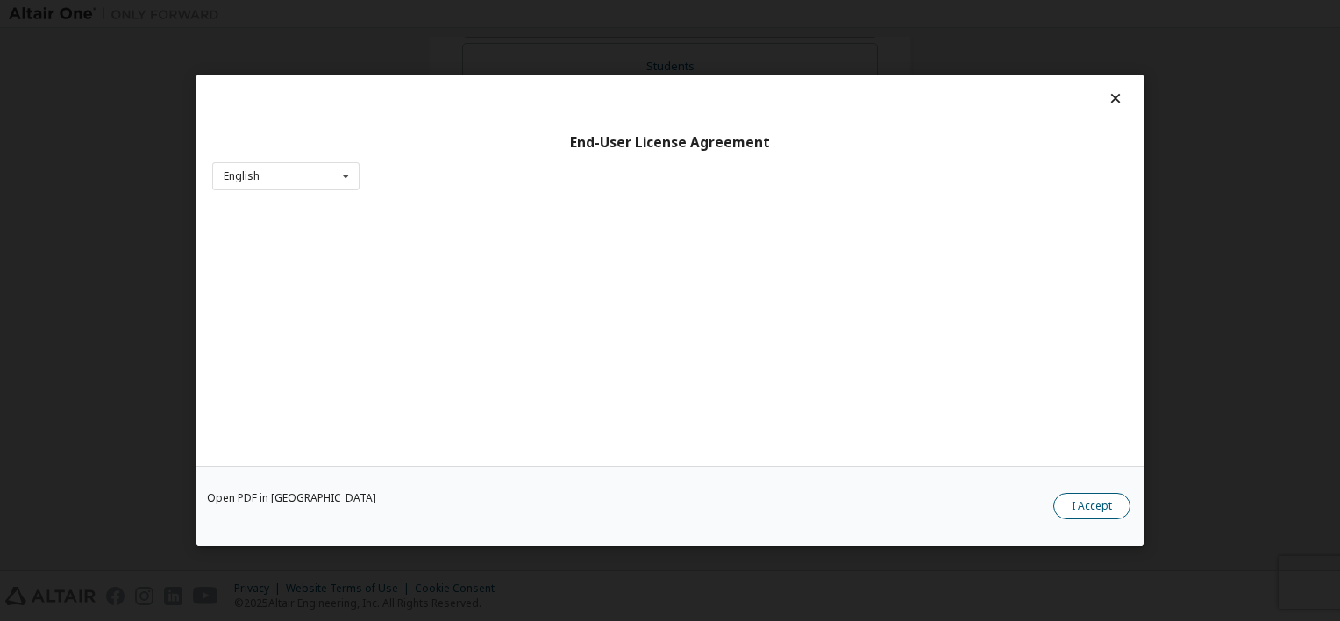
click at [1078, 496] on button "I Accept" at bounding box center [1091, 507] width 77 height 26
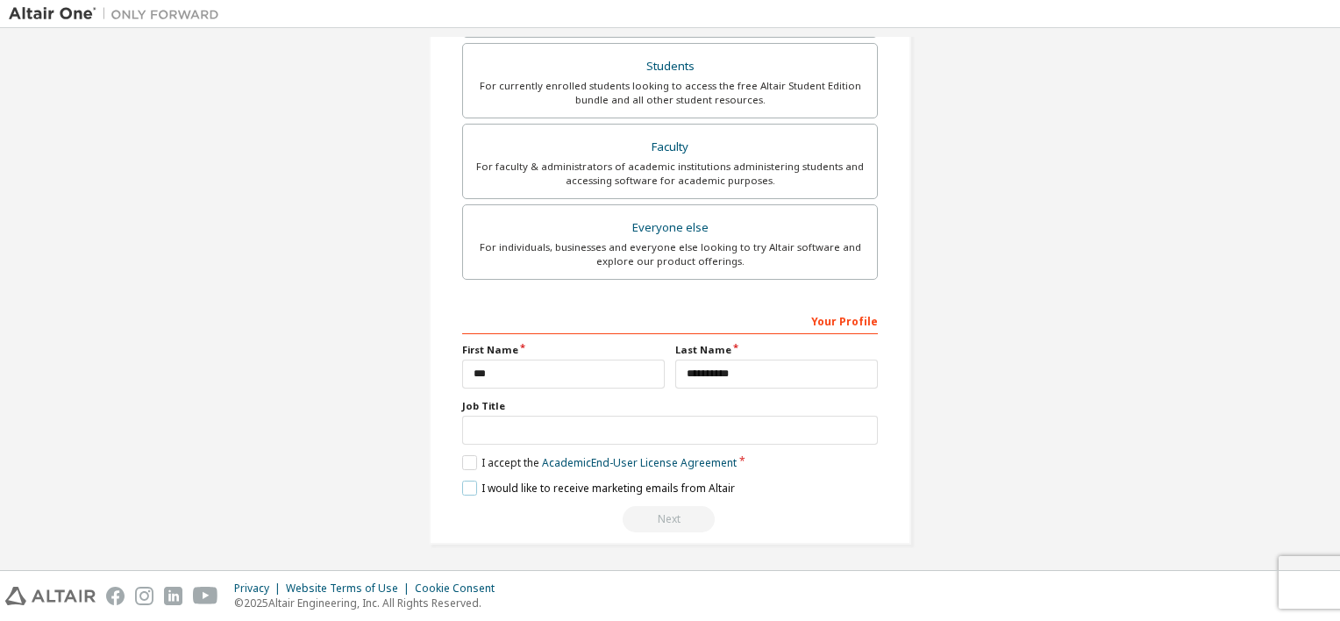
click at [463, 489] on label "I would like to receive marketing emails from Altair" at bounding box center [598, 487] width 273 height 15
click at [673, 515] on div "Next" at bounding box center [670, 519] width 416 height 26
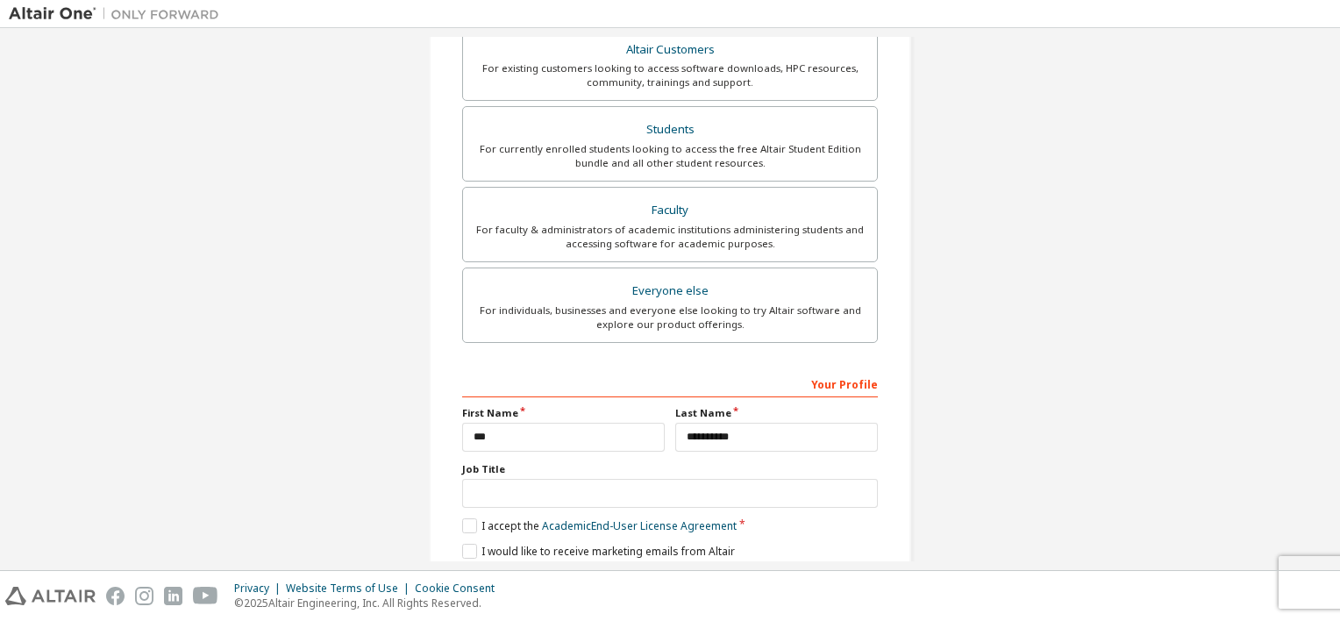
scroll to position [382, 0]
click at [679, 484] on input "text" at bounding box center [670, 493] width 416 height 29
type input "*"
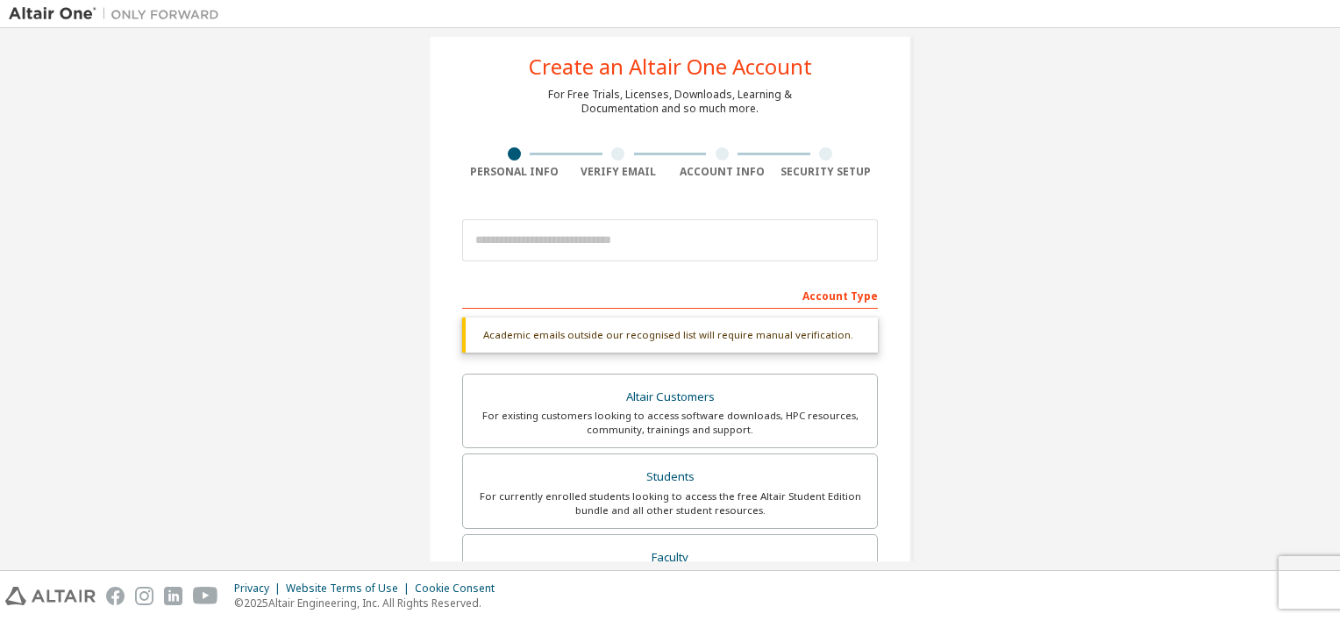
scroll to position [0, 0]
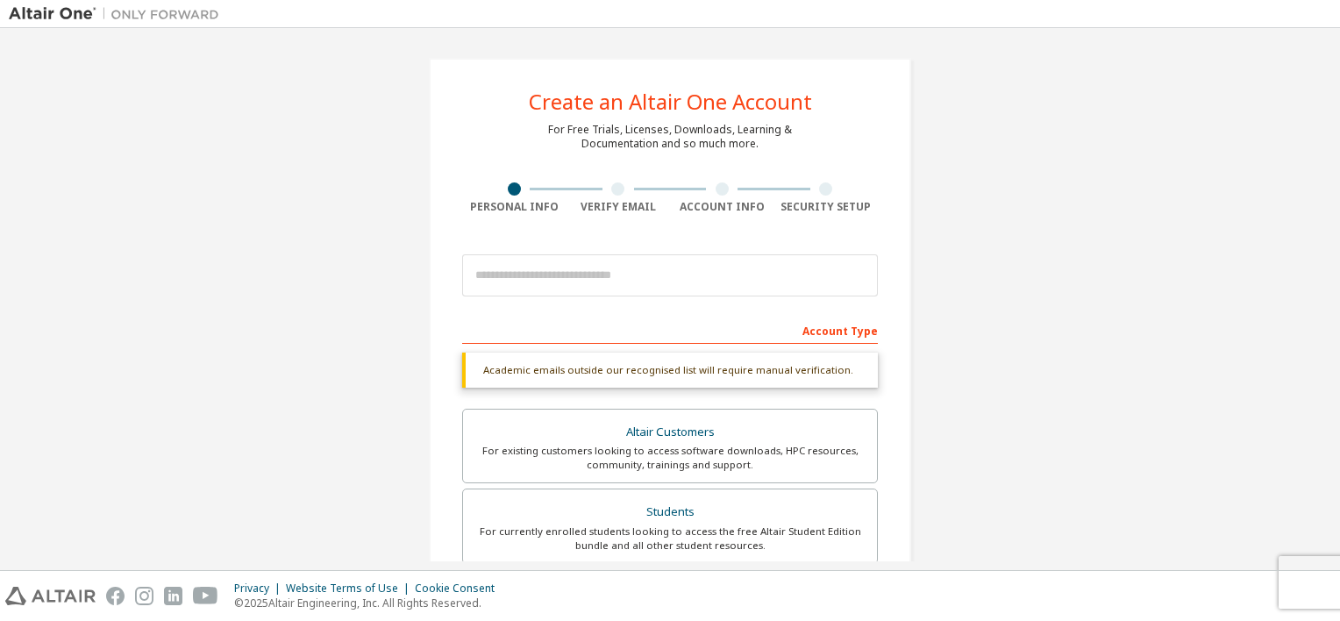
type input "*********"
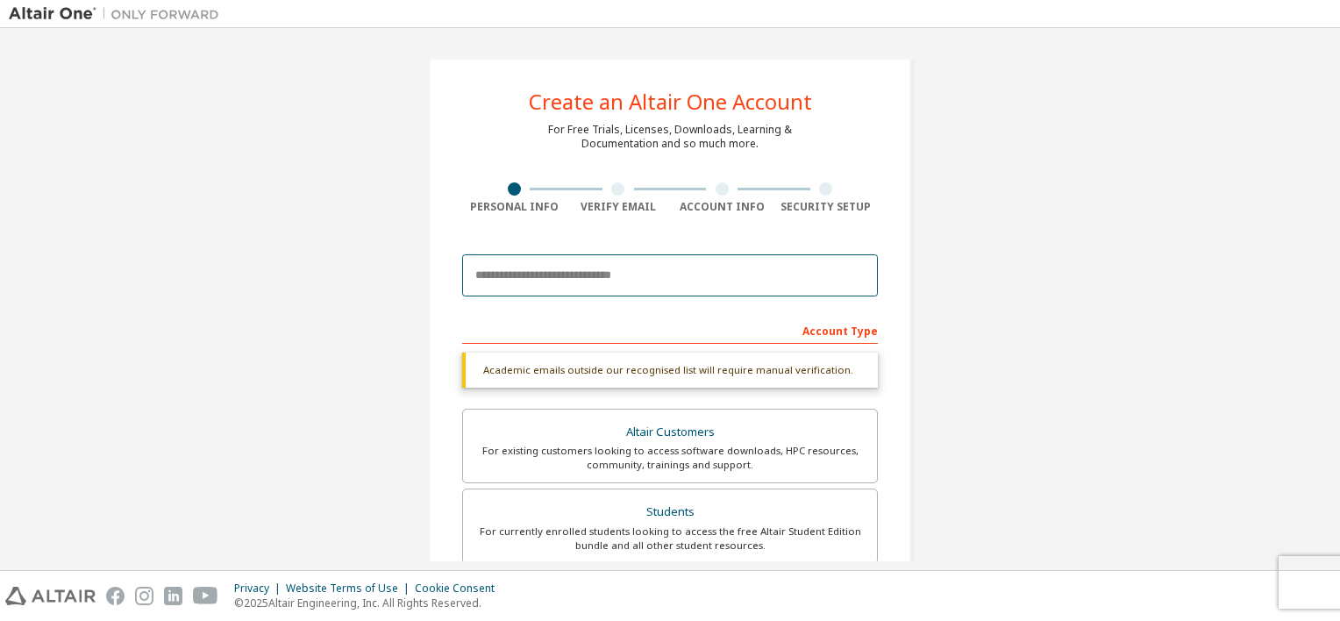
click at [594, 282] on input "email" at bounding box center [670, 275] width 416 height 42
click at [646, 261] on input "email" at bounding box center [670, 275] width 416 height 42
click at [695, 289] on input "email" at bounding box center [670, 275] width 416 height 42
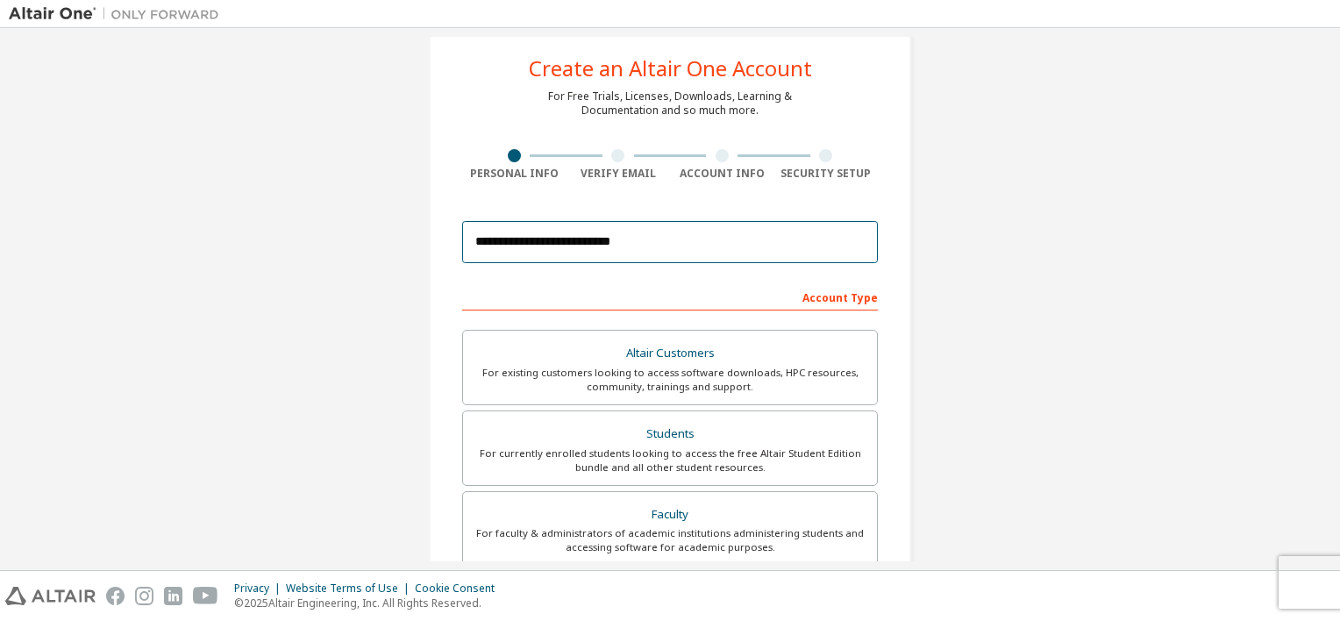
scroll to position [46, 0]
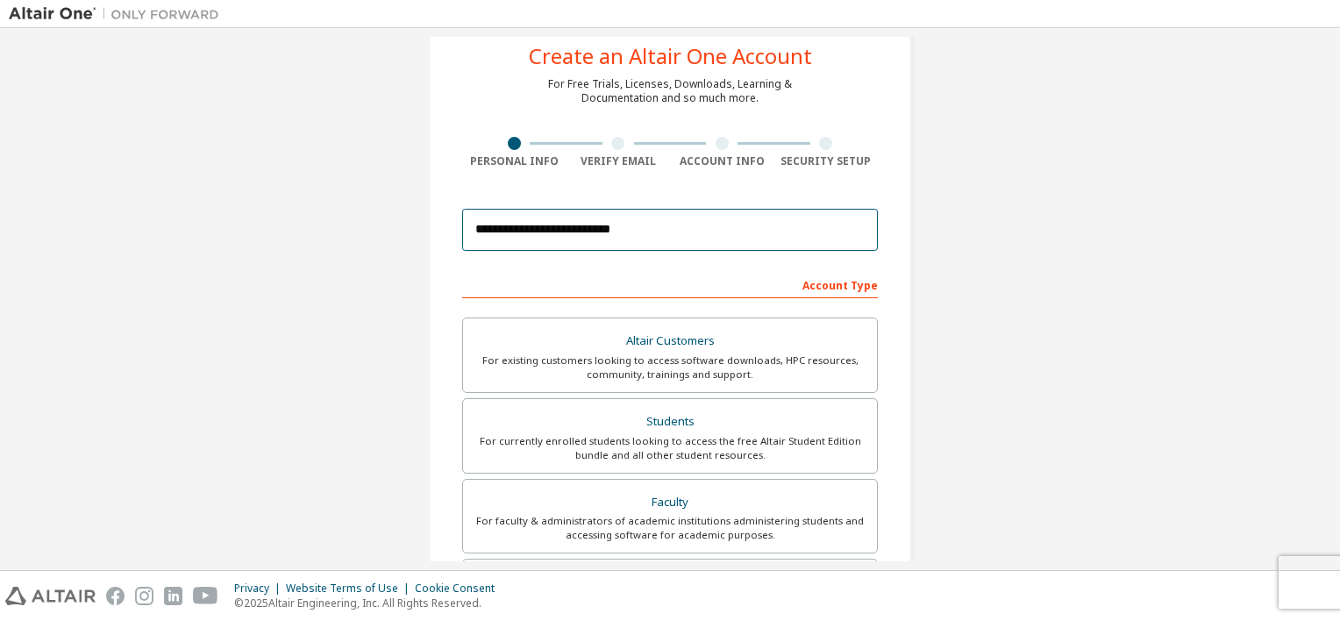
type input "**********"
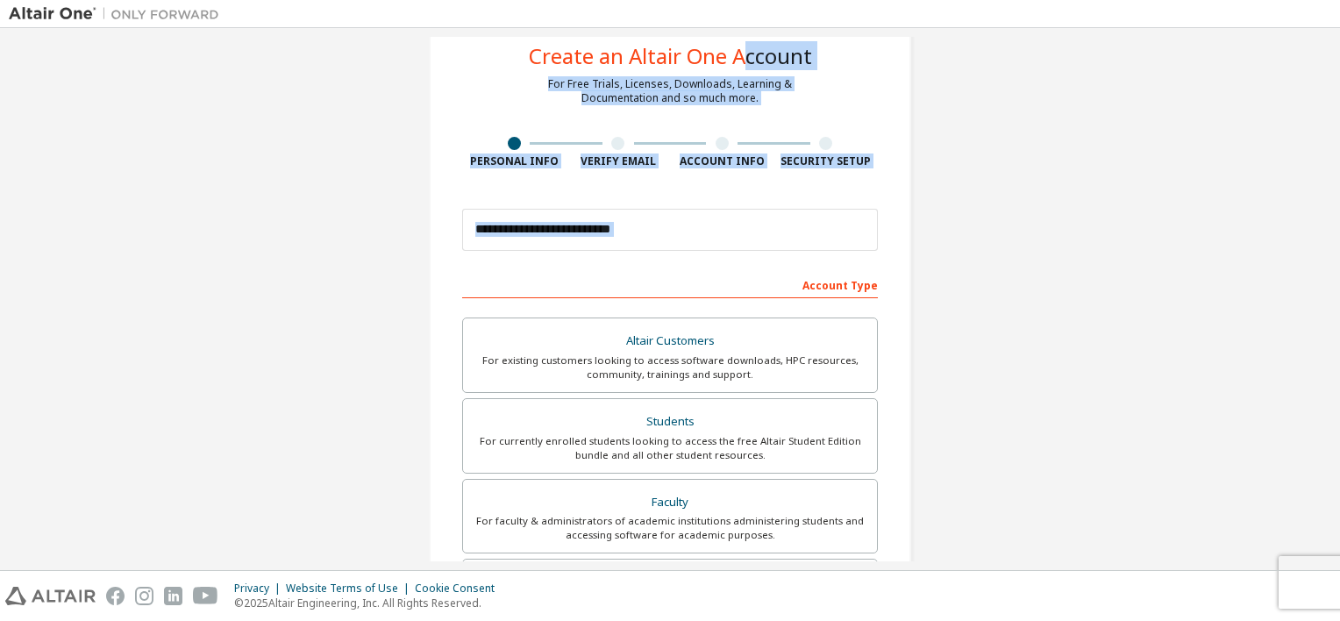
scroll to position [0, 0]
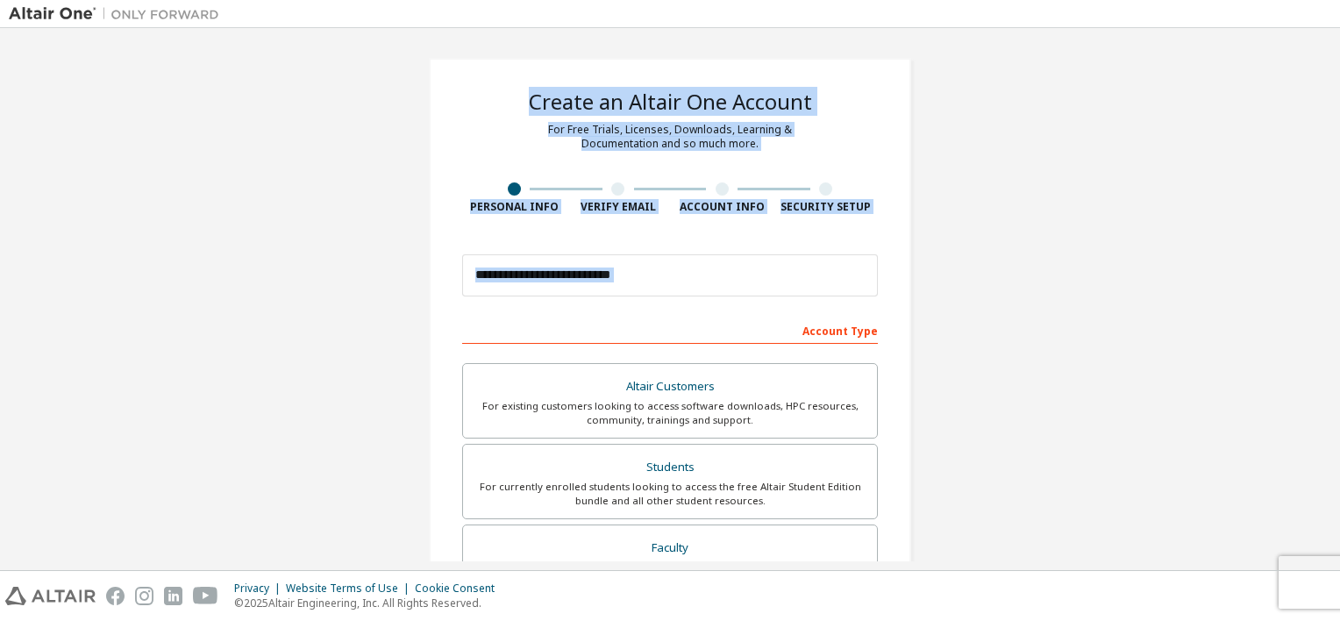
drag, startPoint x: 695, startPoint y: 289, endPoint x: 761, endPoint y: 4, distance: 293.3
click at [761, 4] on div "**********" at bounding box center [670, 310] width 1340 height 621
drag, startPoint x: 761, startPoint y: 4, endPoint x: 987, endPoint y: 216, distance: 310.1
click at [987, 216] on div "**********" at bounding box center [670, 501] width 1322 height 928
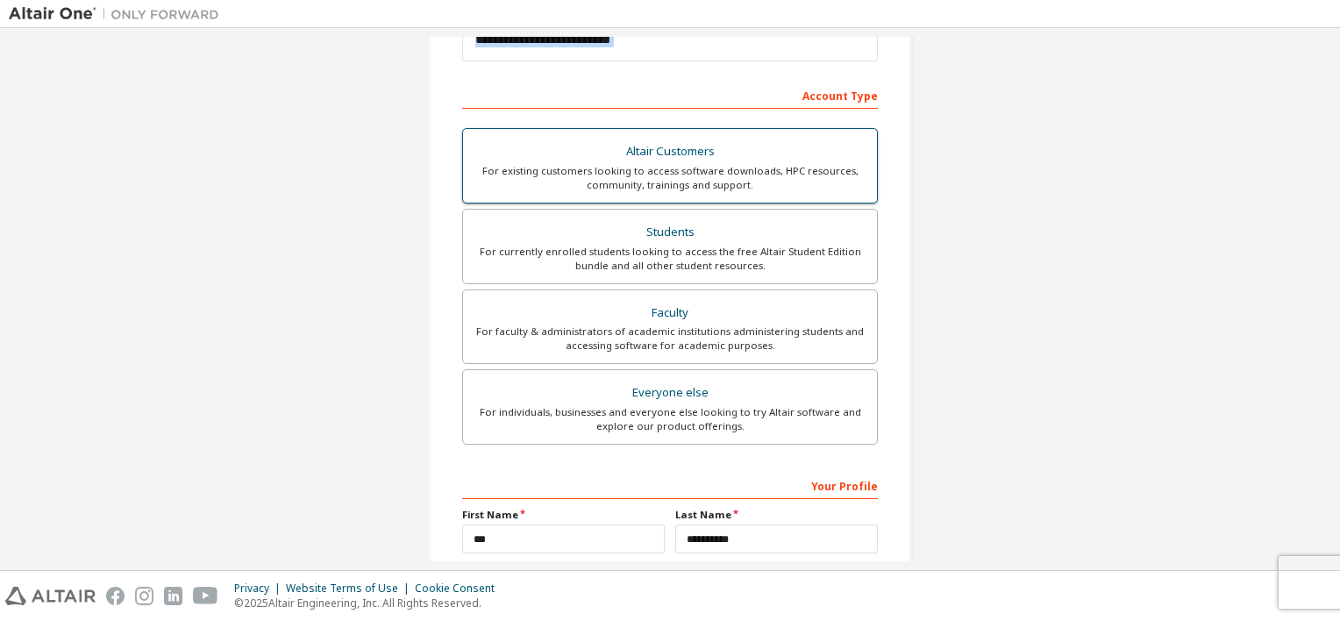
scroll to position [400, 0]
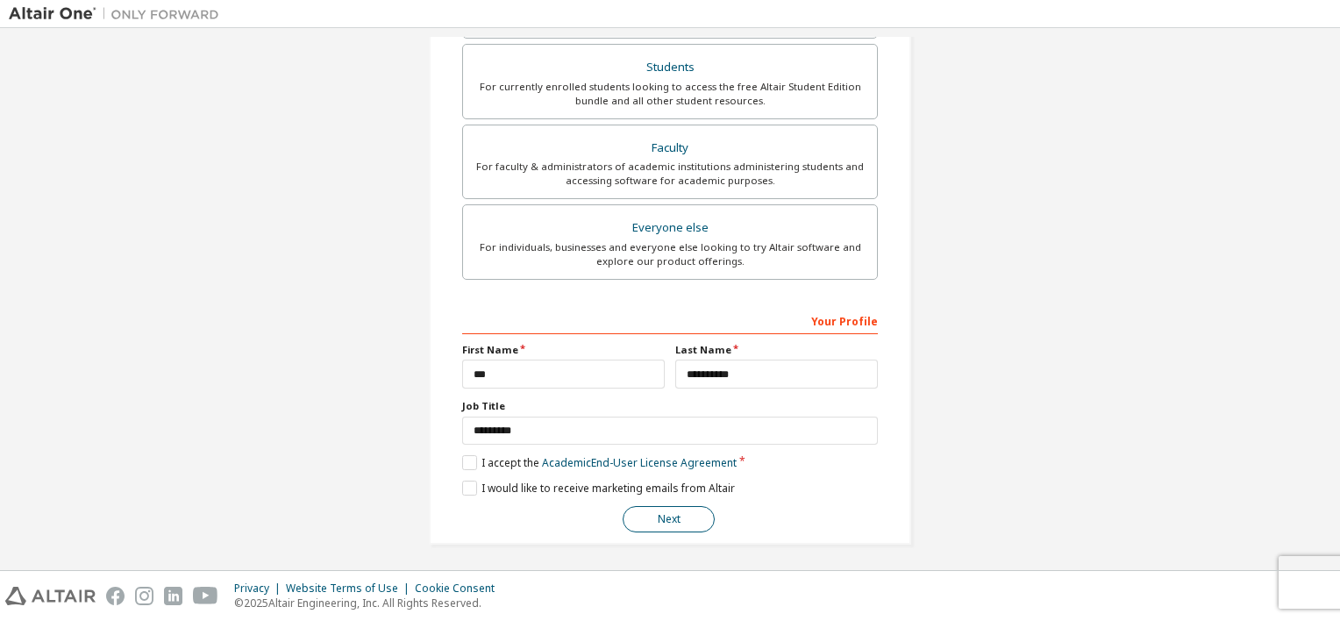
click at [638, 509] on button "Next" at bounding box center [668, 519] width 92 height 26
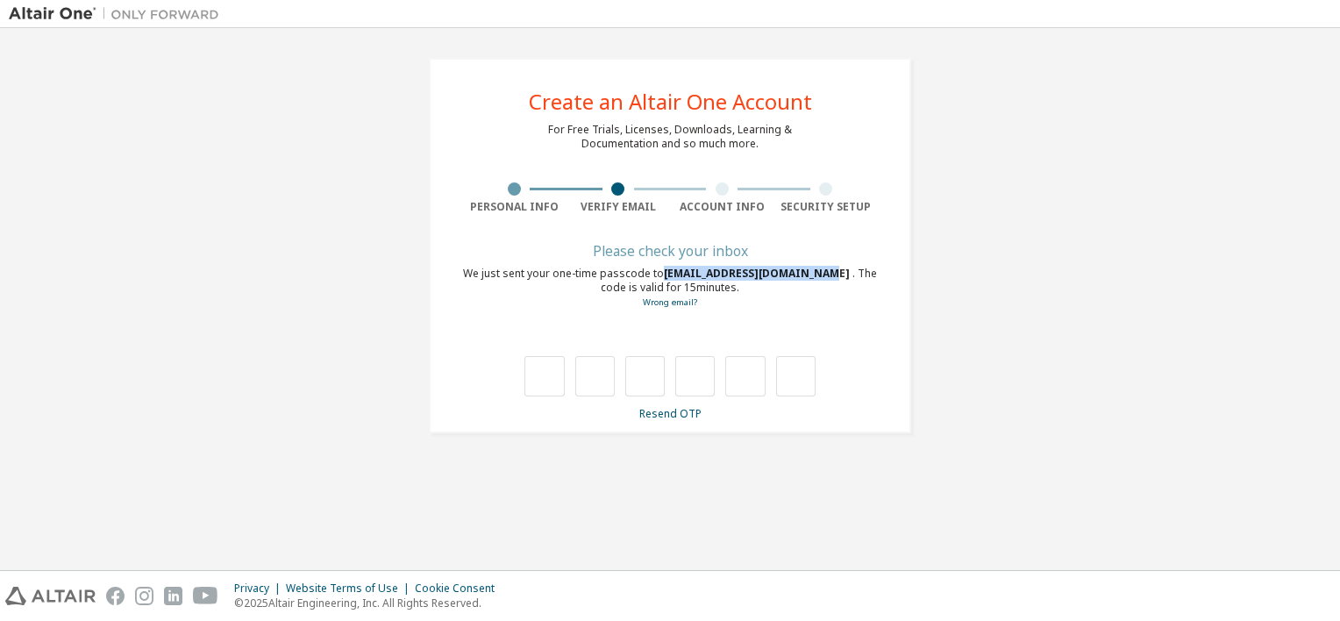
drag, startPoint x: 809, startPoint y: 277, endPoint x: 659, endPoint y: 275, distance: 149.9
click at [664, 275] on span "[EMAIL_ADDRESS][DOMAIN_NAME]" at bounding box center [758, 273] width 188 height 15
click at [544, 390] on input "text" at bounding box center [543, 376] width 39 height 40
type input "*"
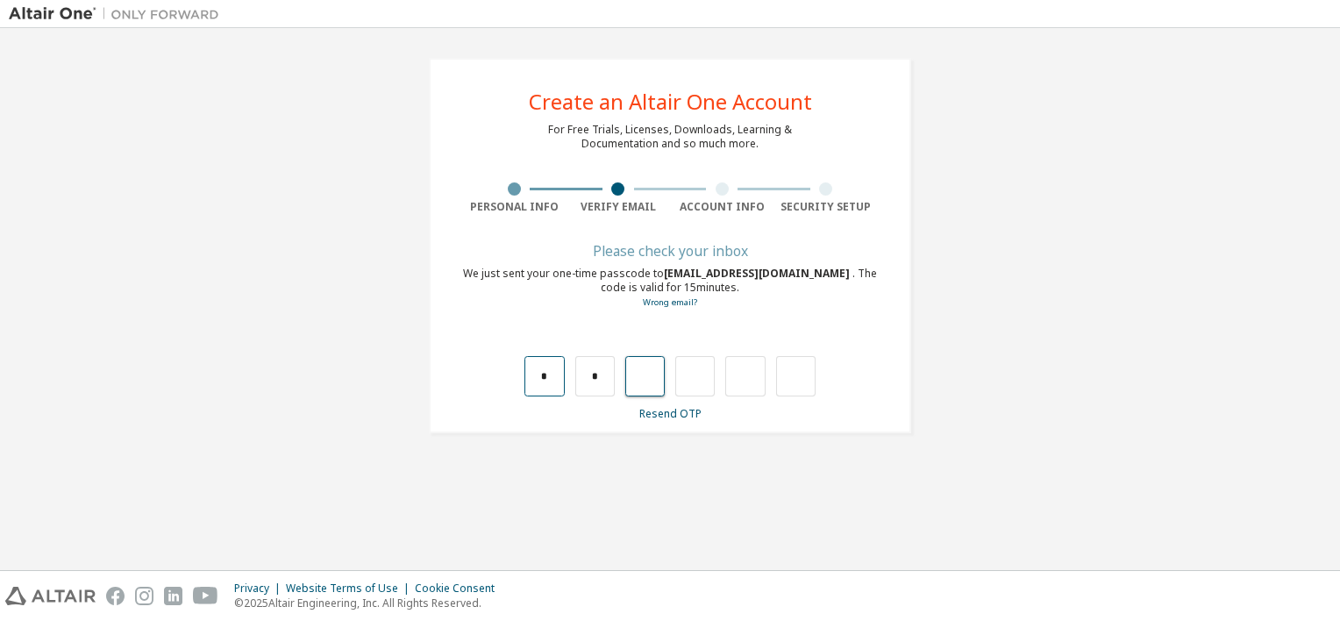
type input "*"
